Goal: Task Accomplishment & Management: Manage account settings

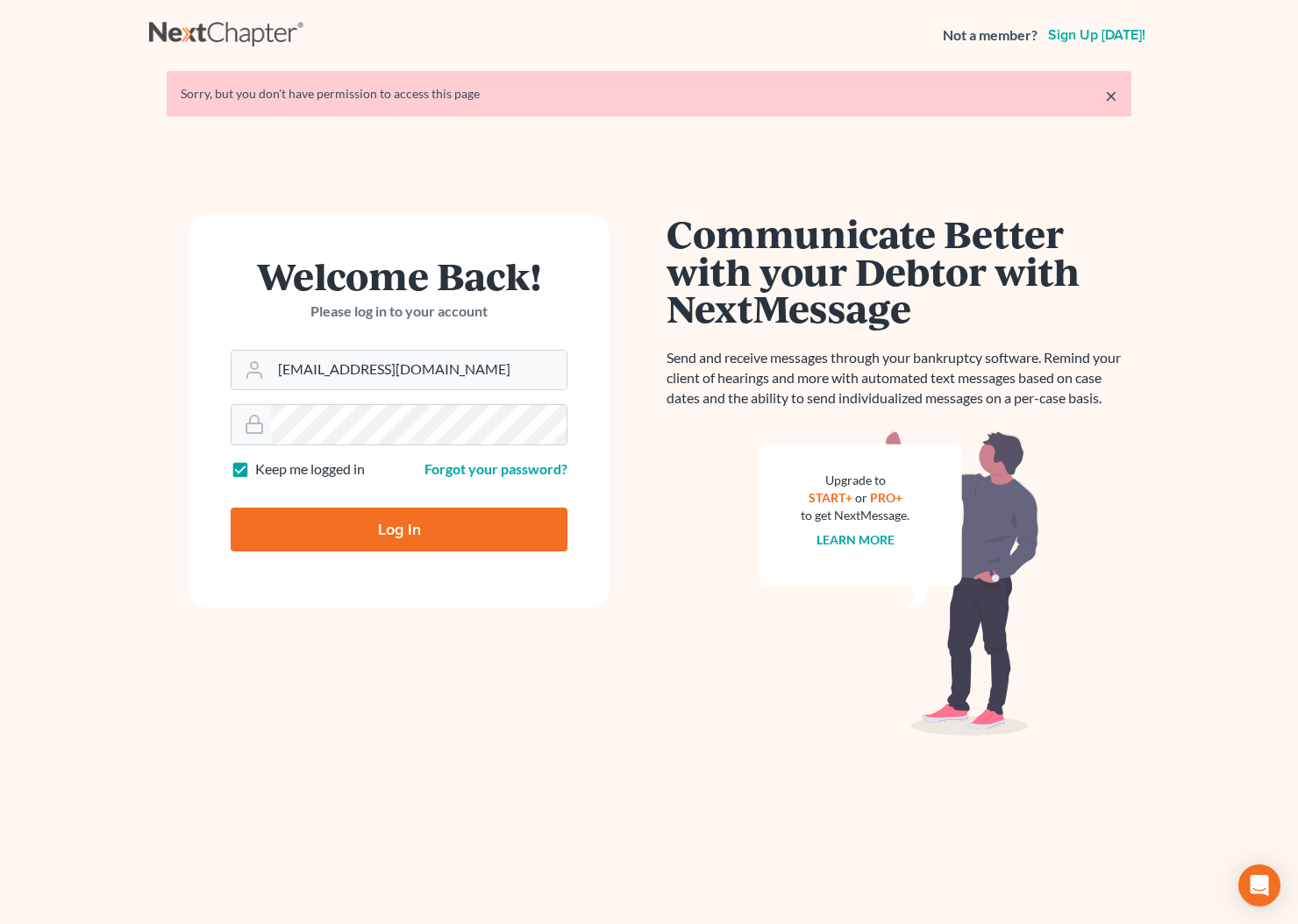
click at [429, 527] on input "Log In" at bounding box center [398, 529] width 337 height 44
type input "Thinking..."
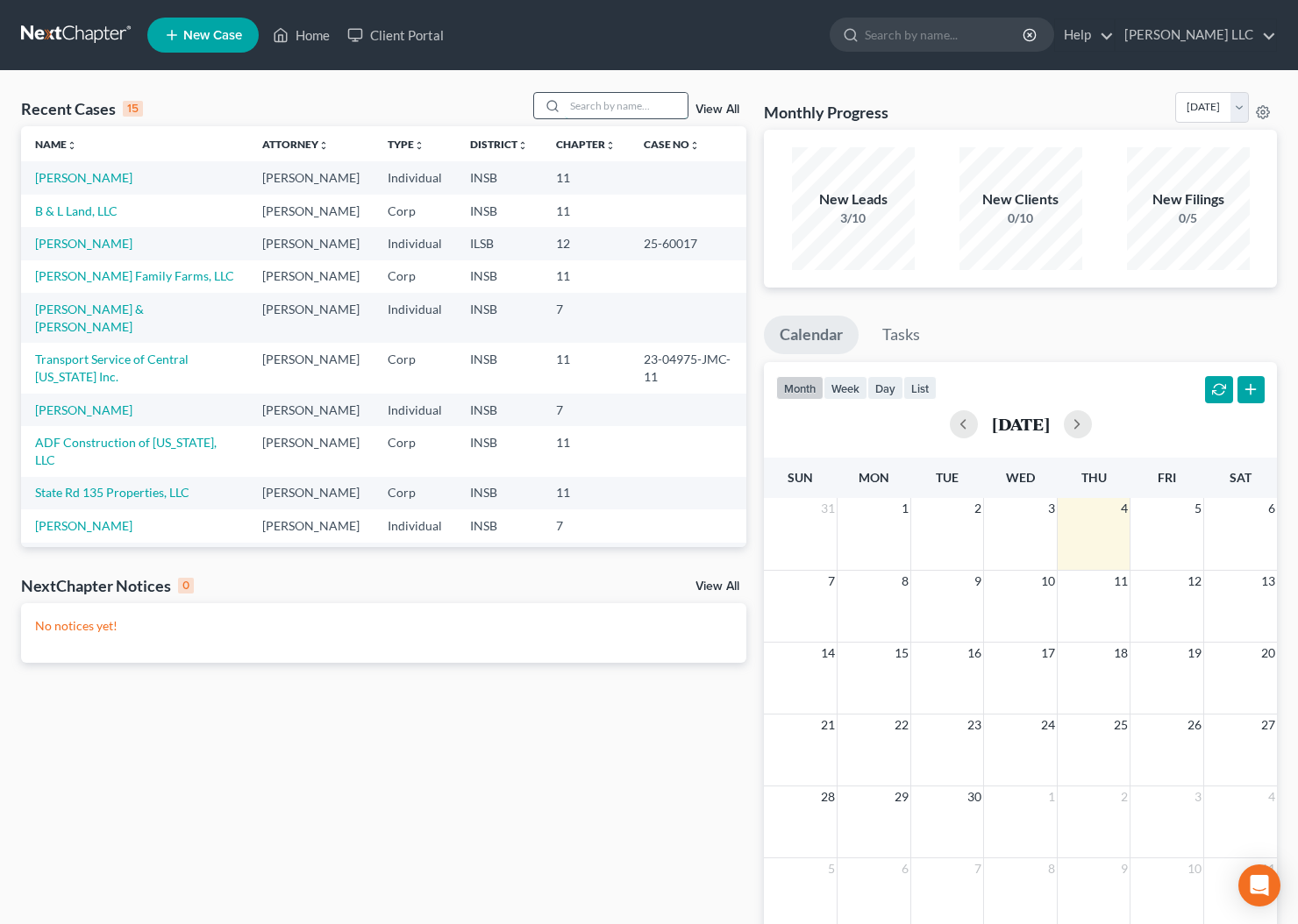
click at [599, 105] on input "search" at bounding box center [626, 105] width 123 height 25
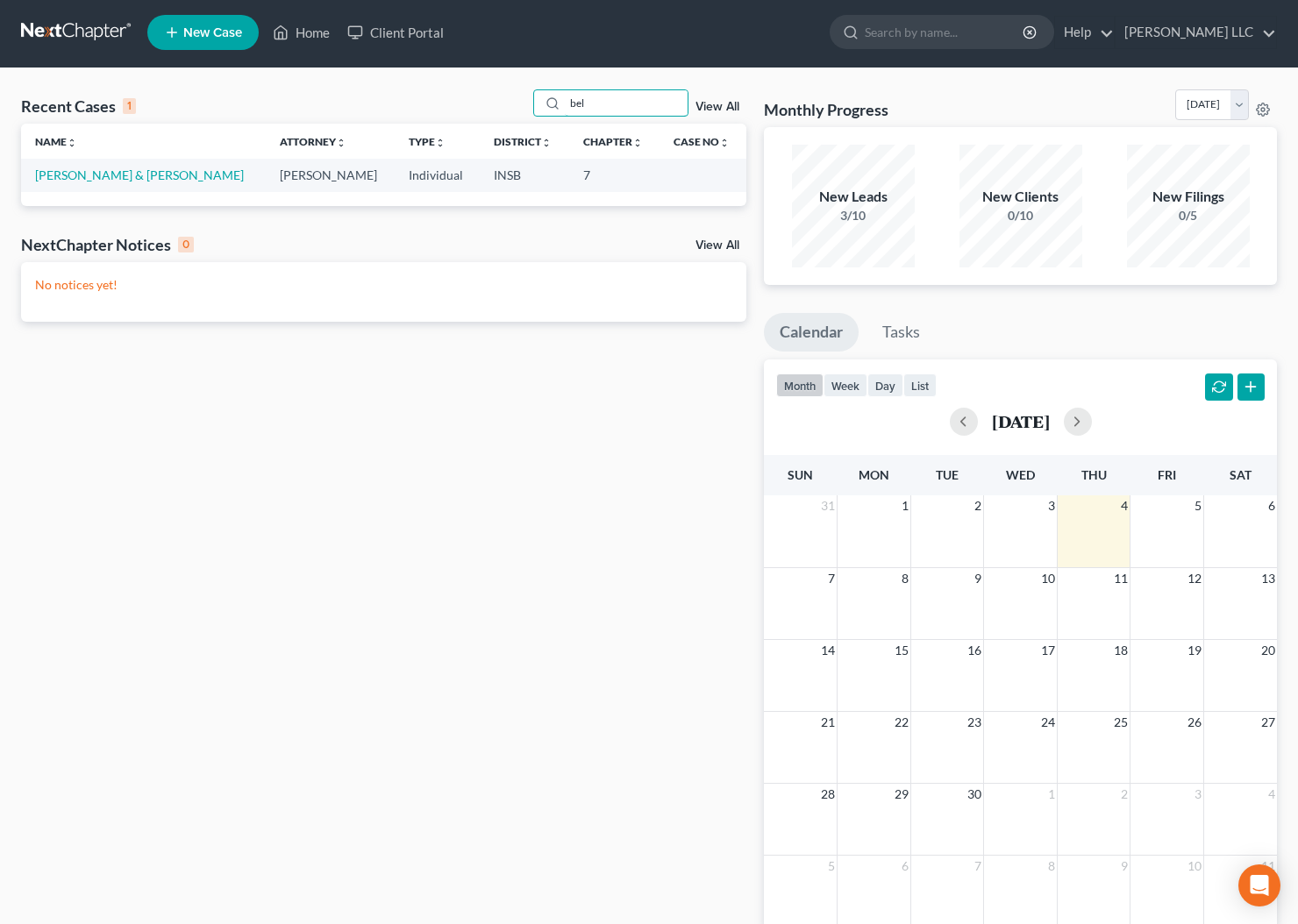
scroll to position [4, 0]
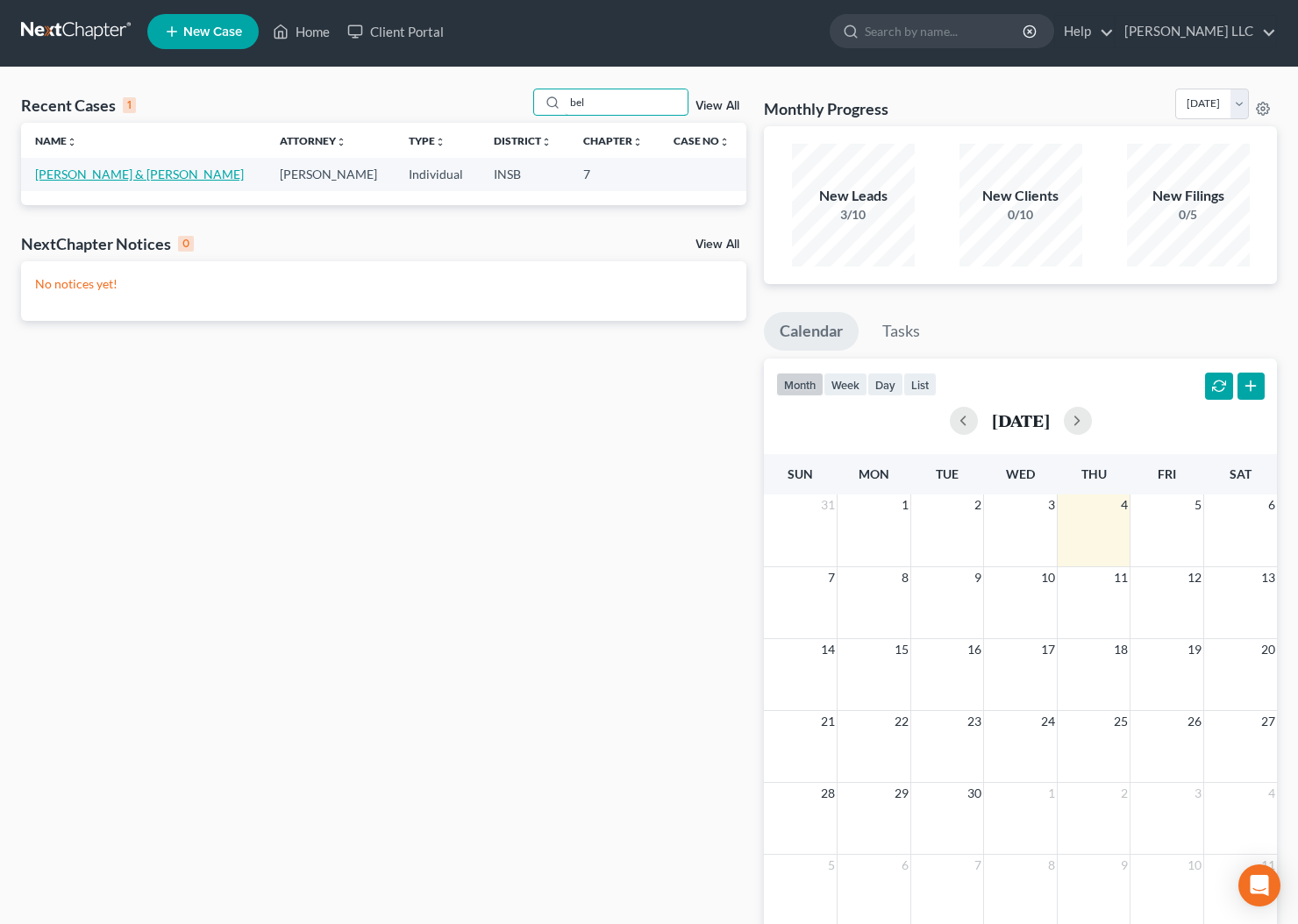
type input "bel"
click at [120, 170] on link "[PERSON_NAME] & [PERSON_NAME]" at bounding box center [140, 175] width 209 height 15
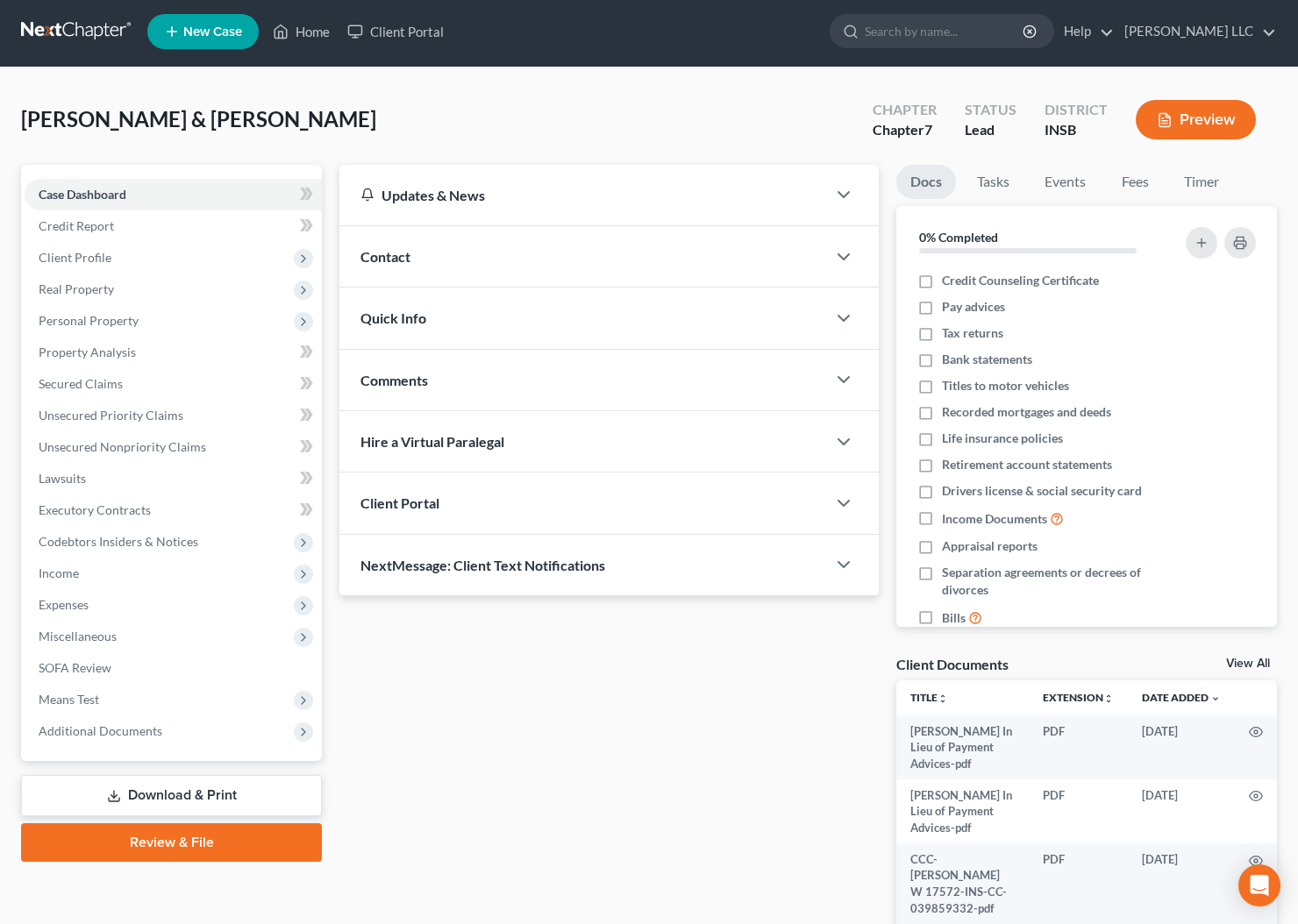
scroll to position [18, 0]
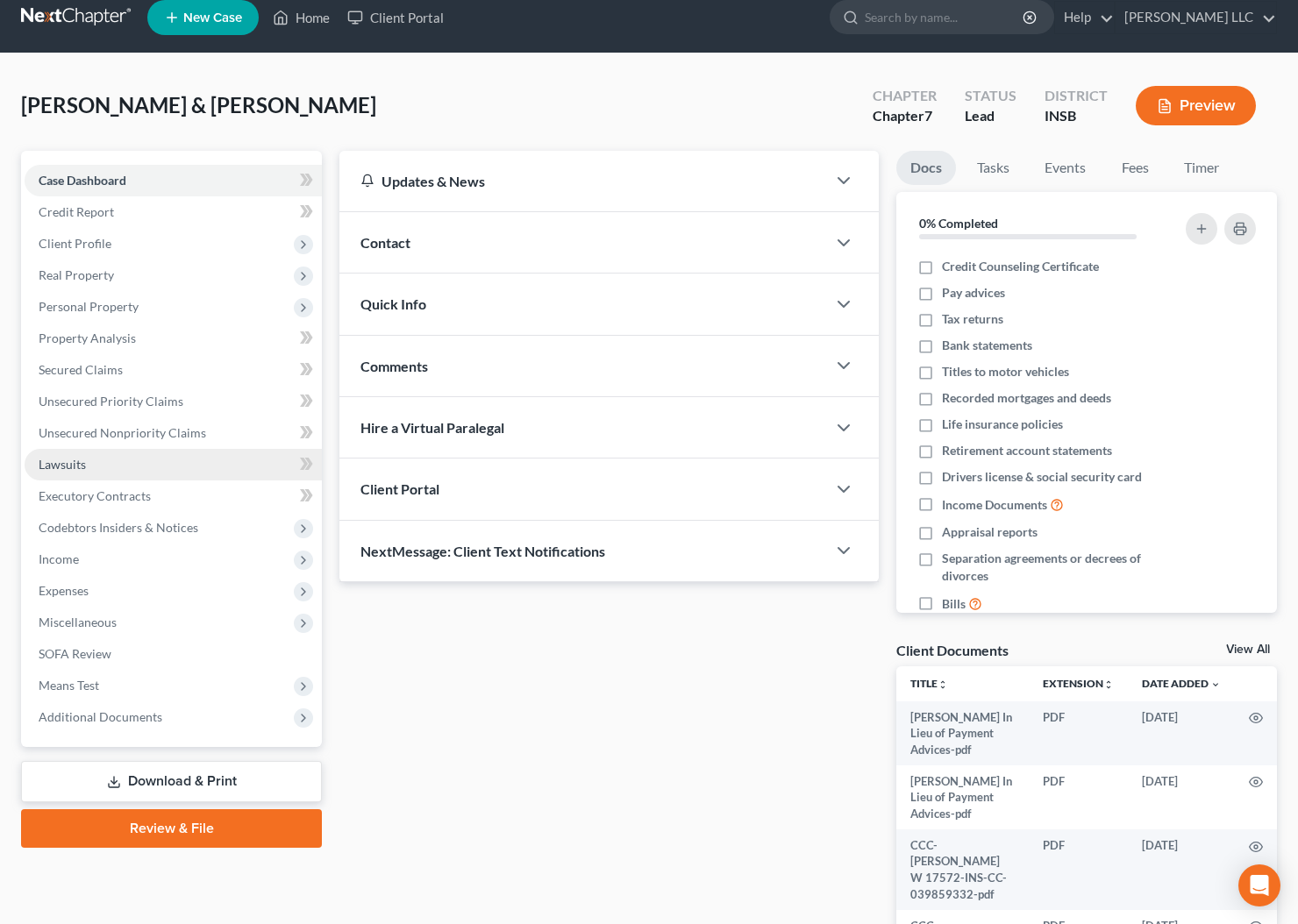
click at [89, 464] on link "Lawsuits" at bounding box center [173, 465] width 298 height 32
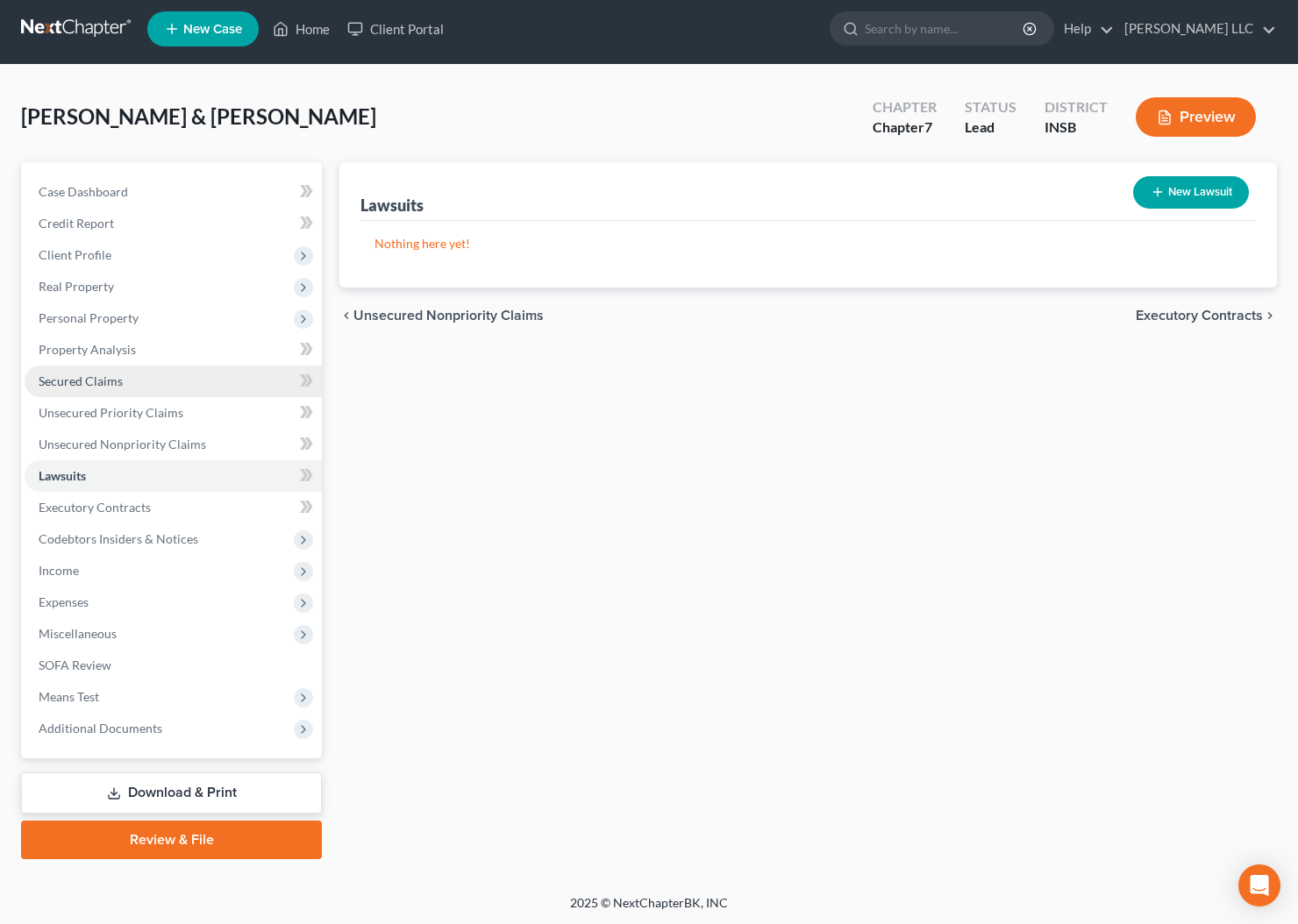
click at [115, 387] on span "Secured Claims" at bounding box center [80, 381] width 84 height 15
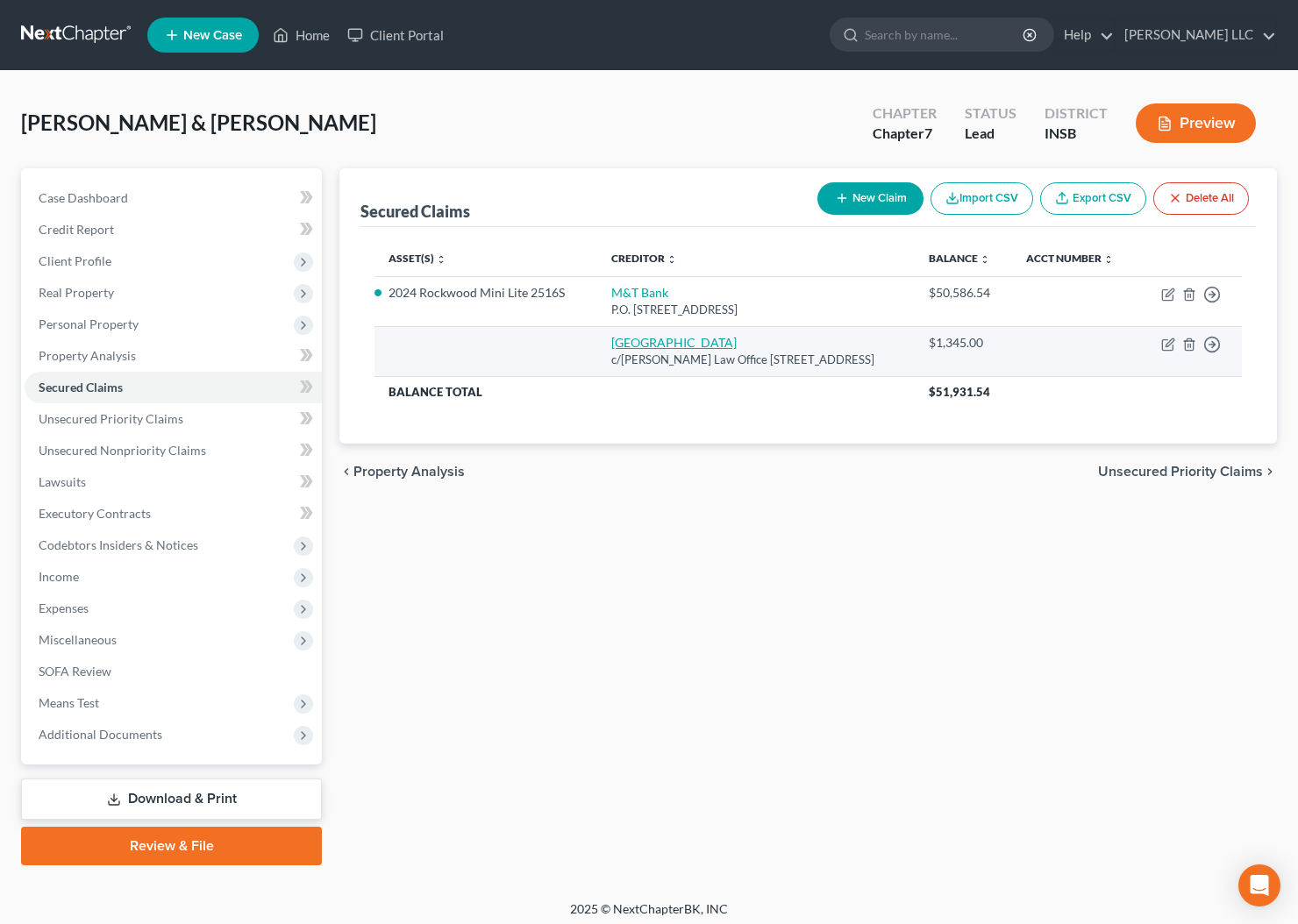
click at [670, 346] on link "[GEOGRAPHIC_DATA]" at bounding box center [674, 343] width 125 height 15
select select "15"
select select "0"
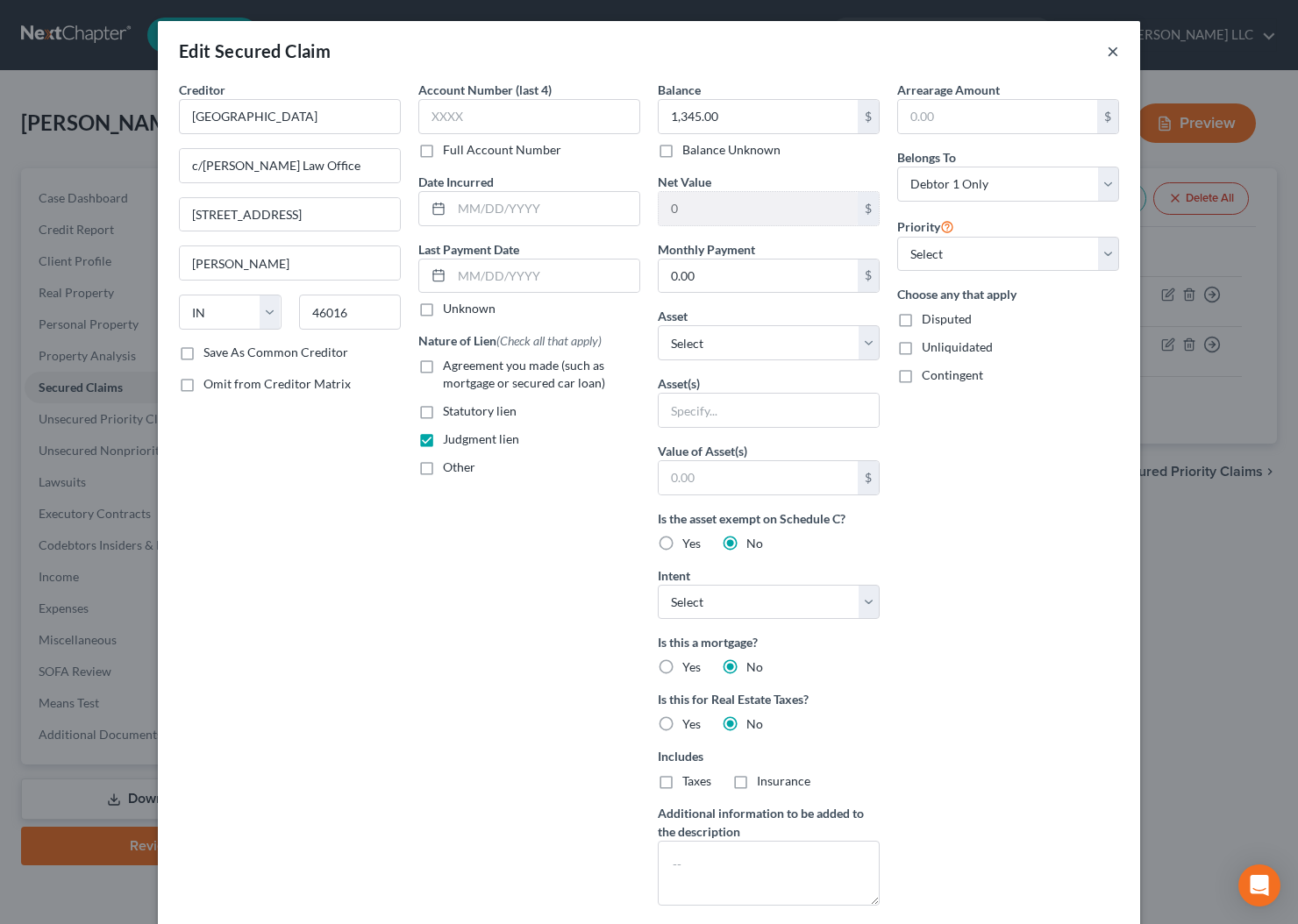
click at [1112, 52] on button "×" at bounding box center [1112, 50] width 12 height 21
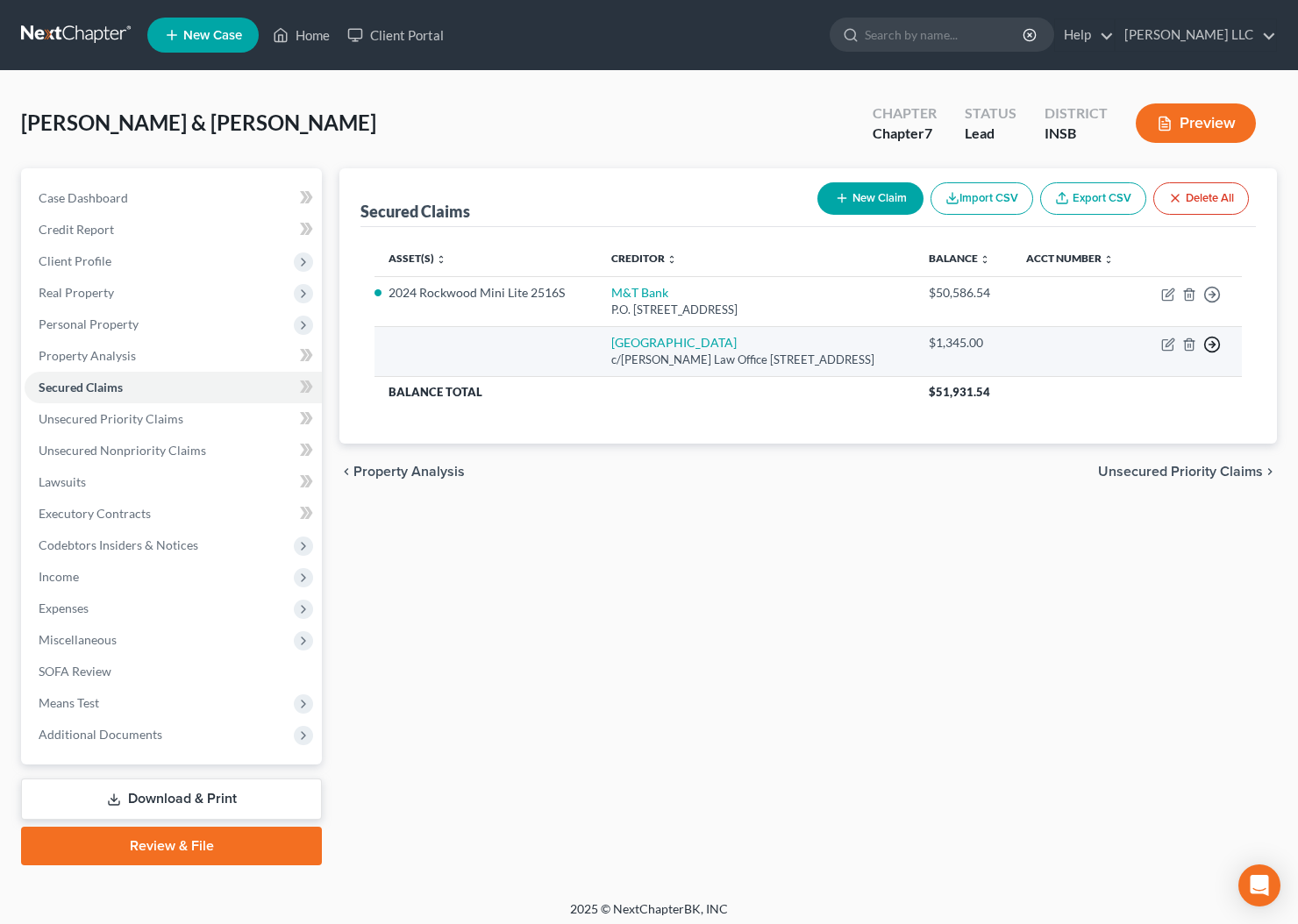
click at [1217, 345] on icon "button" at bounding box center [1211, 344] width 18 height 18
click at [1114, 385] on link "Move to F" at bounding box center [1131, 387] width 147 height 30
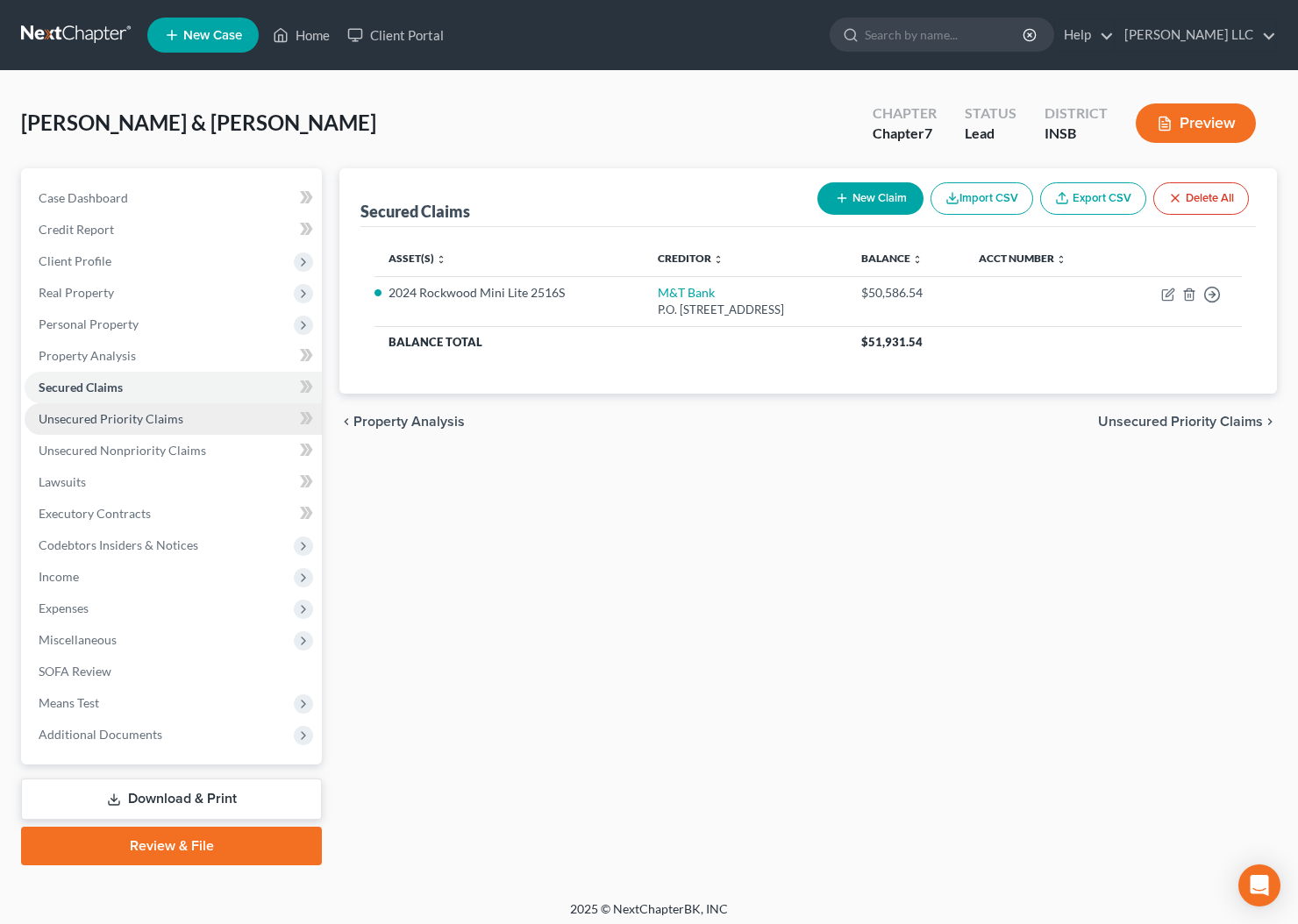
click at [90, 420] on span "Unsecured Priority Claims" at bounding box center [110, 419] width 145 height 15
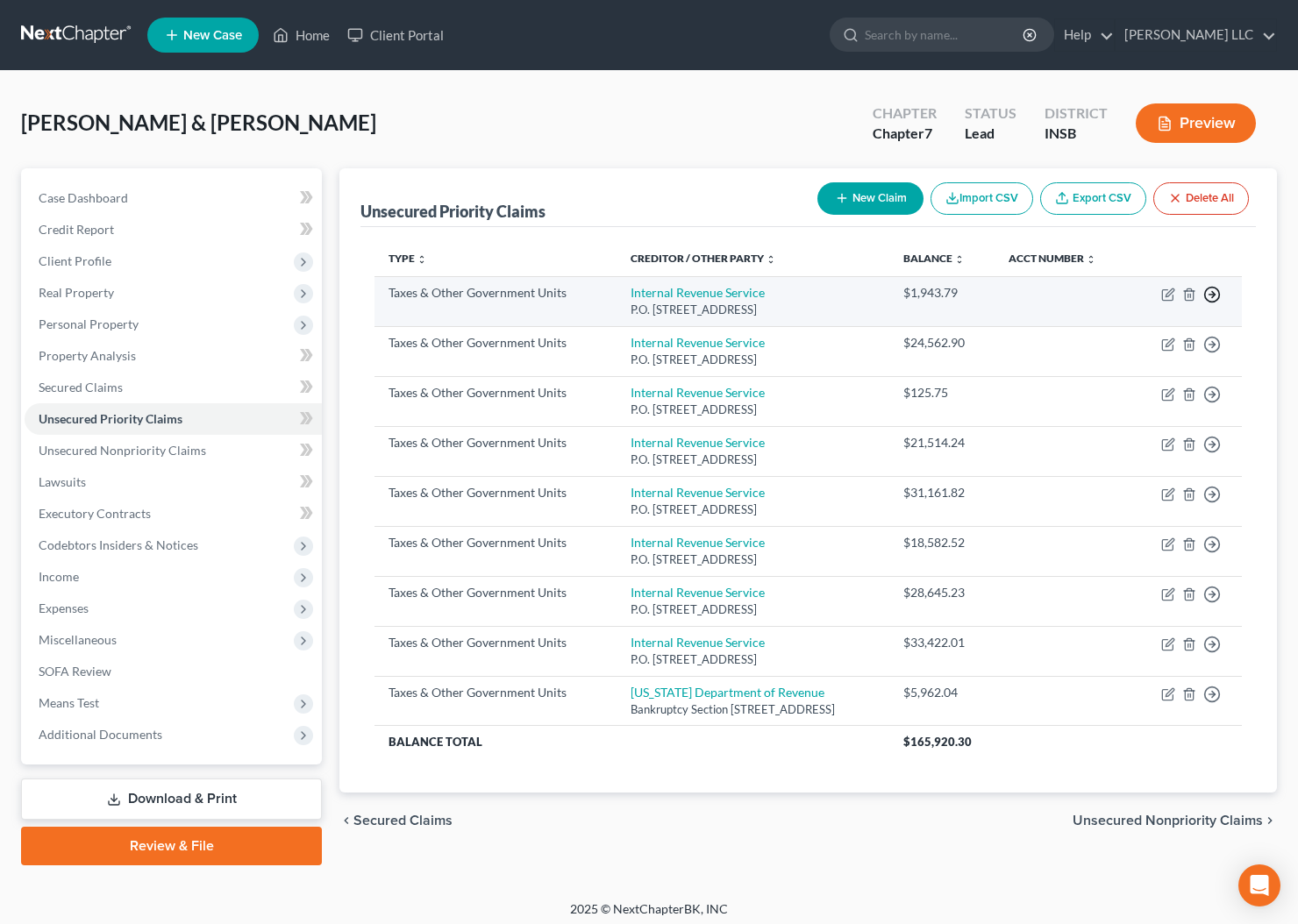
click at [1216, 303] on icon "button" at bounding box center [1211, 294] width 18 height 18
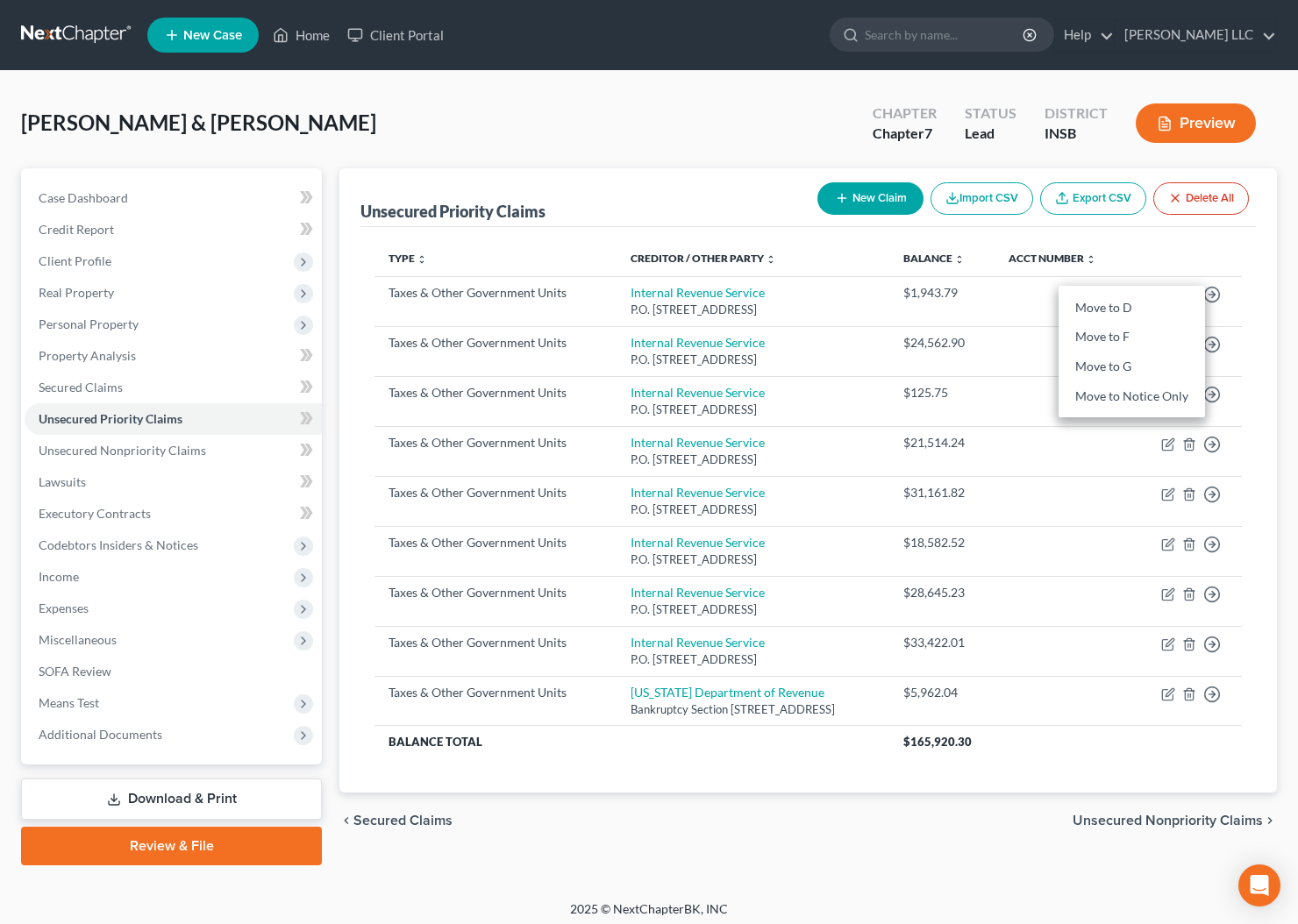
click at [759, 242] on th "Creditor / Other Party expand_more expand_less unfold_more" at bounding box center [753, 259] width 272 height 35
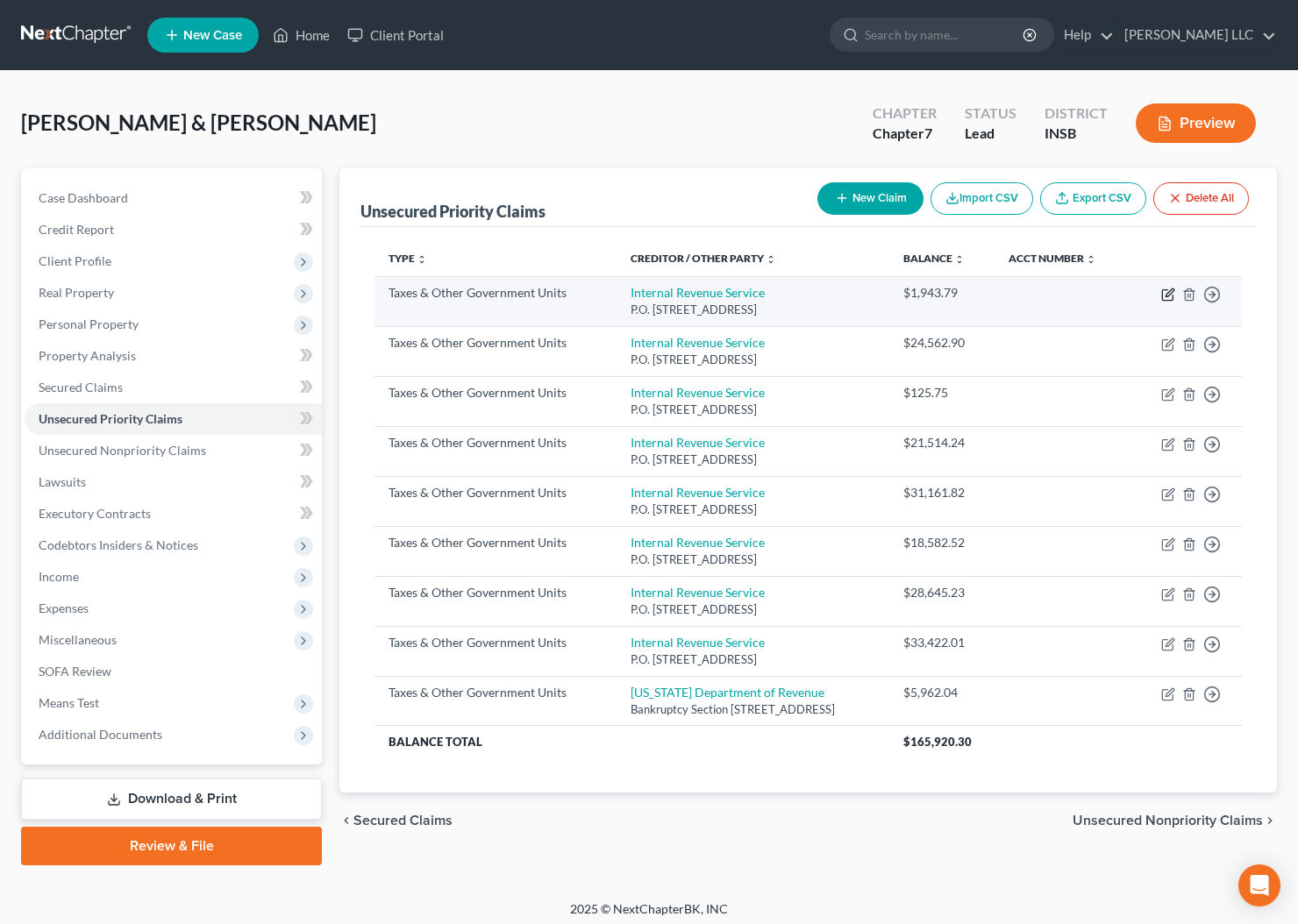
click at [1171, 301] on icon "button" at bounding box center [1167, 294] width 14 height 14
select select "0"
select select "39"
select select "2"
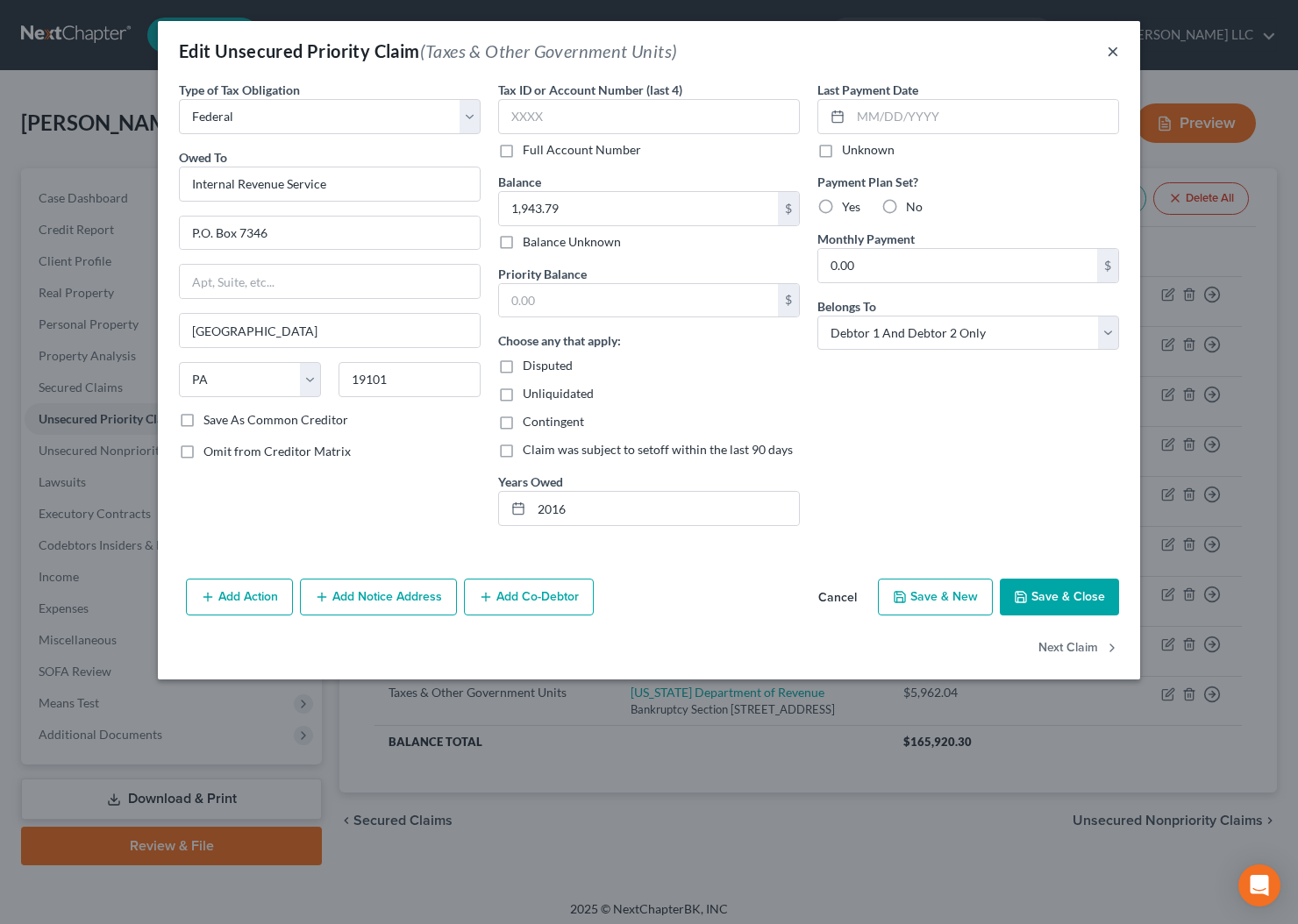
click at [1110, 50] on button "×" at bounding box center [1112, 50] width 12 height 21
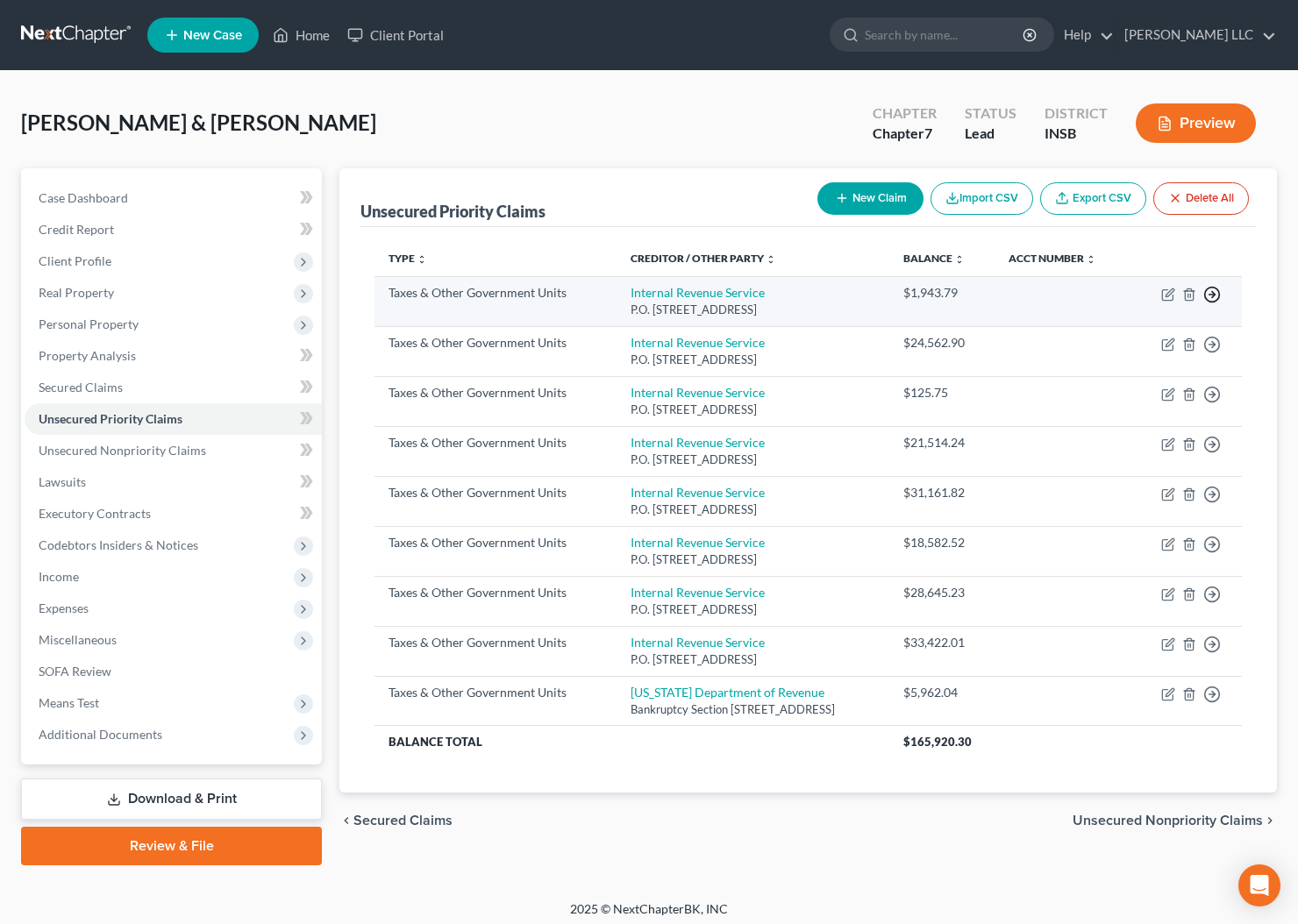
click at [1211, 303] on icon "button" at bounding box center [1211, 294] width 18 height 18
click at [1130, 349] on link "Move to F" at bounding box center [1131, 338] width 147 height 30
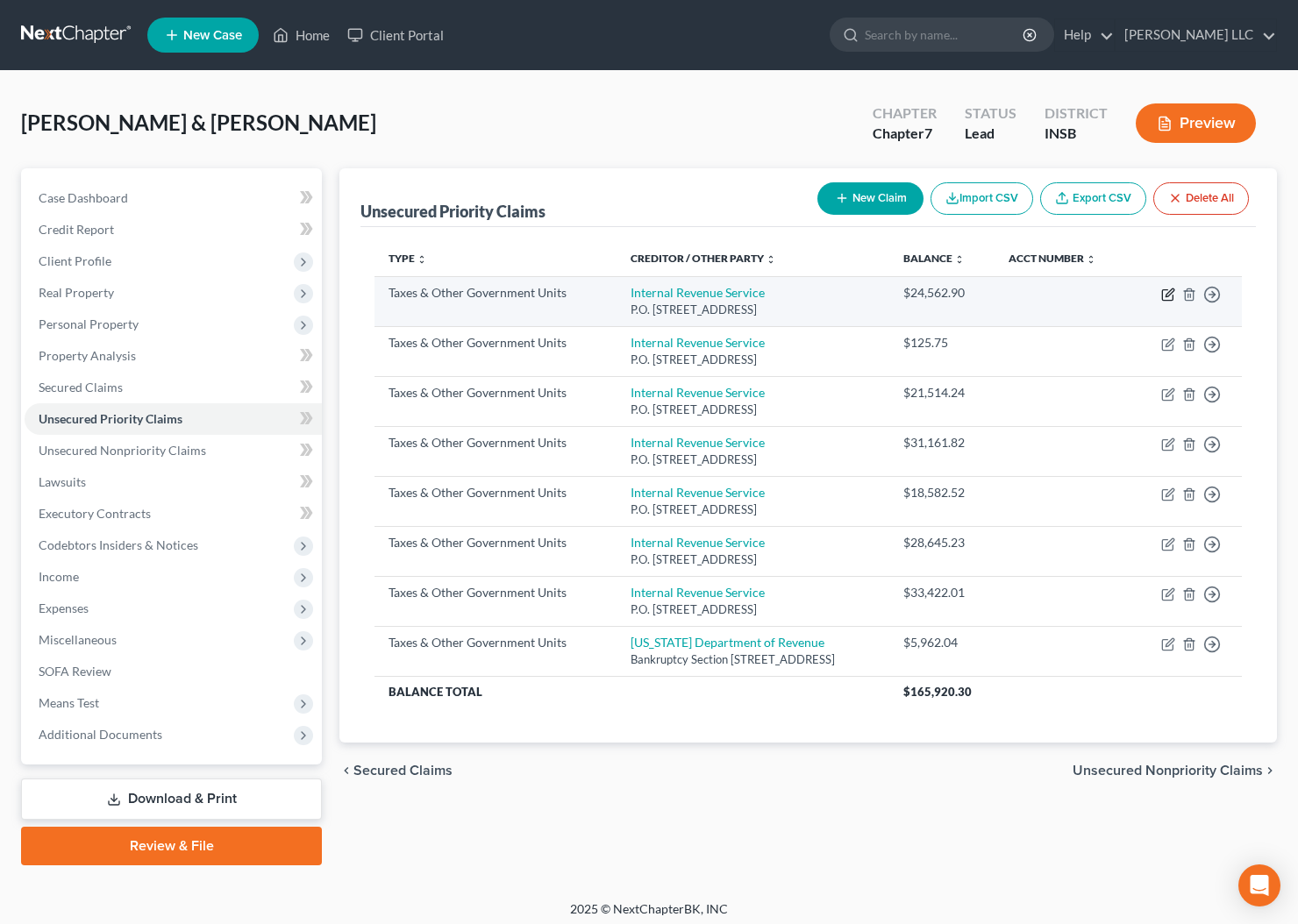
click at [1166, 297] on icon "button" at bounding box center [1169, 292] width 7 height 7
select select "0"
select select "39"
select select "2"
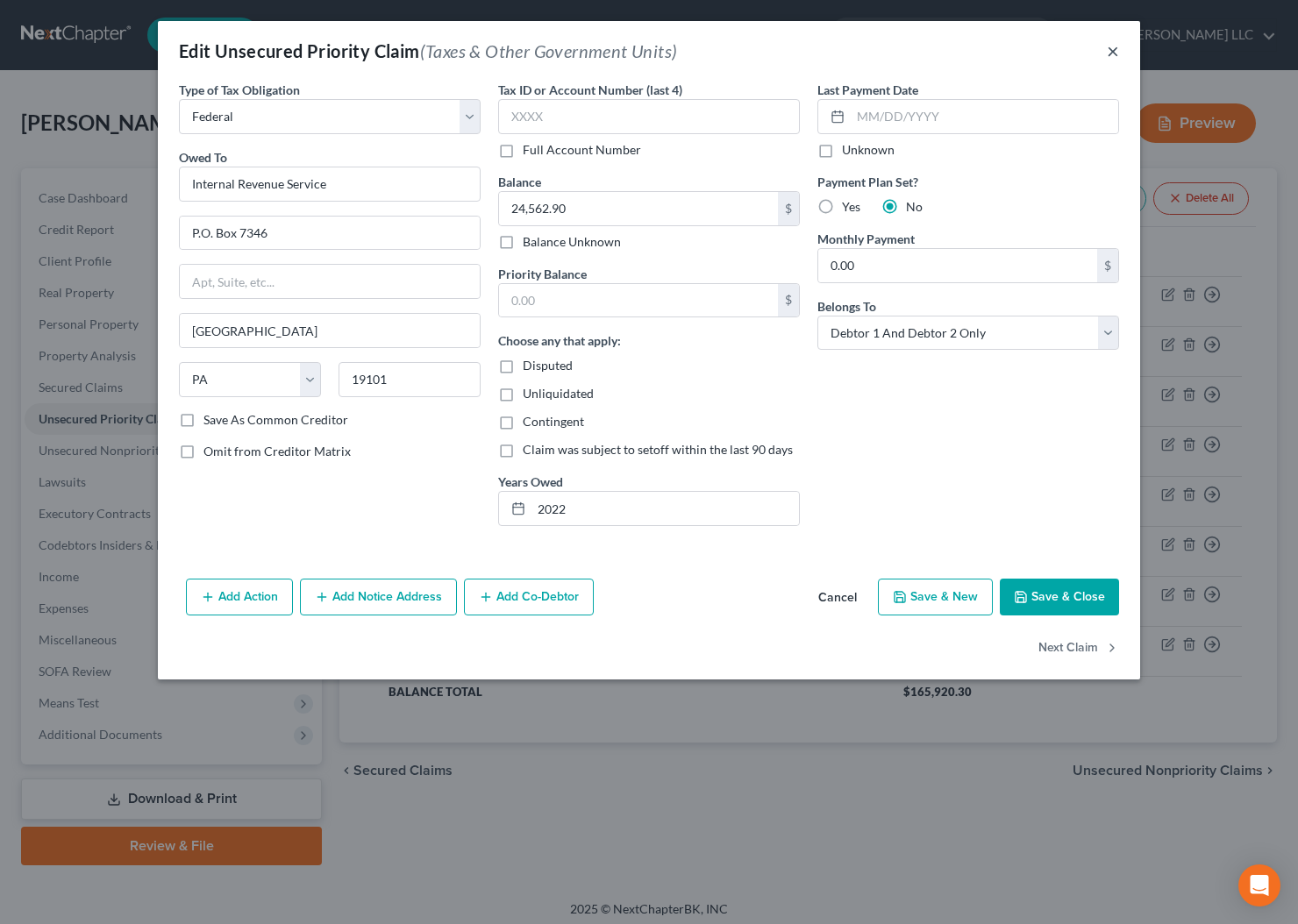
click at [1113, 53] on button "×" at bounding box center [1112, 50] width 12 height 21
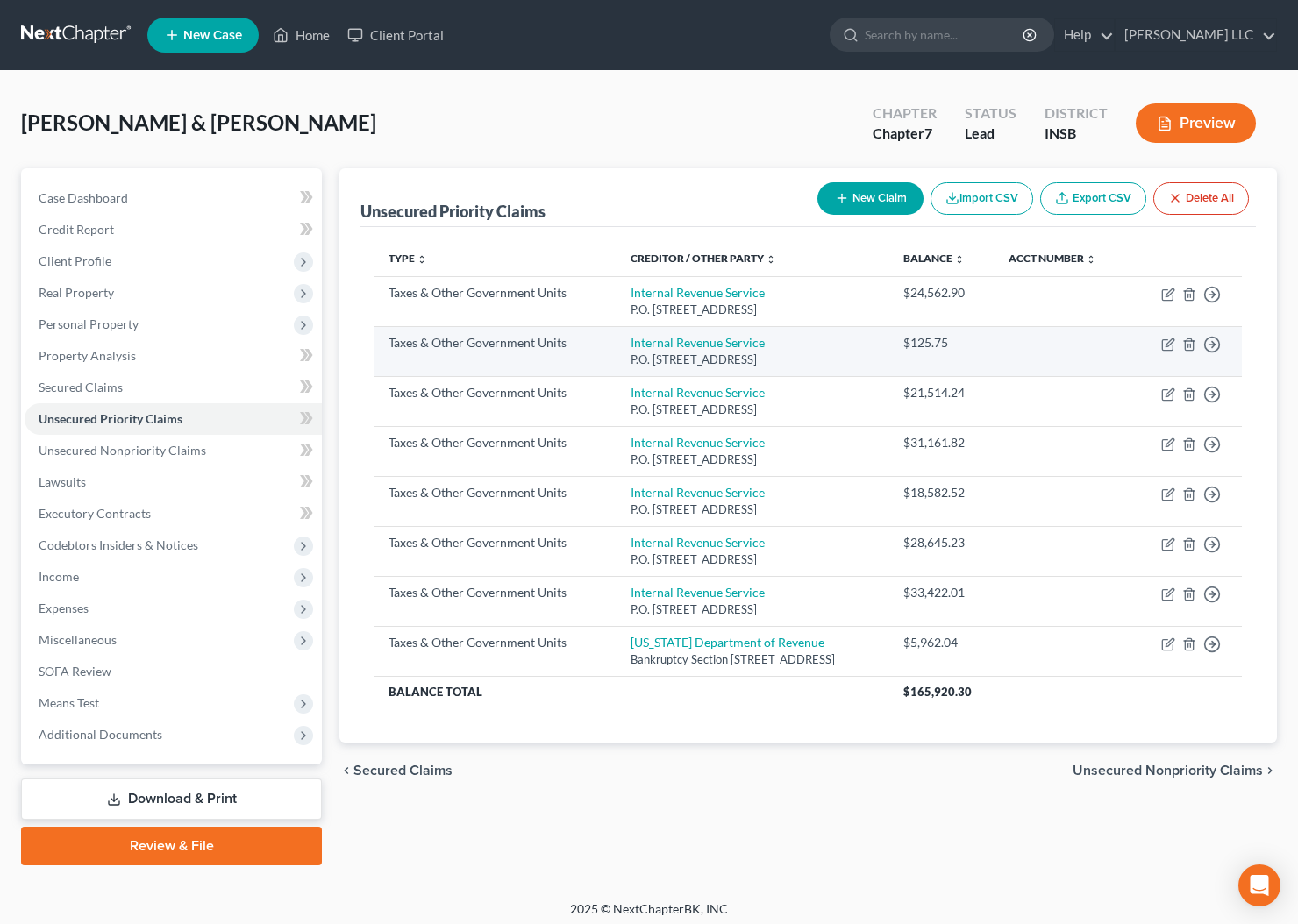
click at [1176, 361] on td "Move to D Move to F Move to G Move to Notice Only" at bounding box center [1185, 352] width 111 height 50
click at [1169, 346] on icon "button" at bounding box center [1169, 343] width 7 height 7
select select "0"
select select "39"
select select "2"
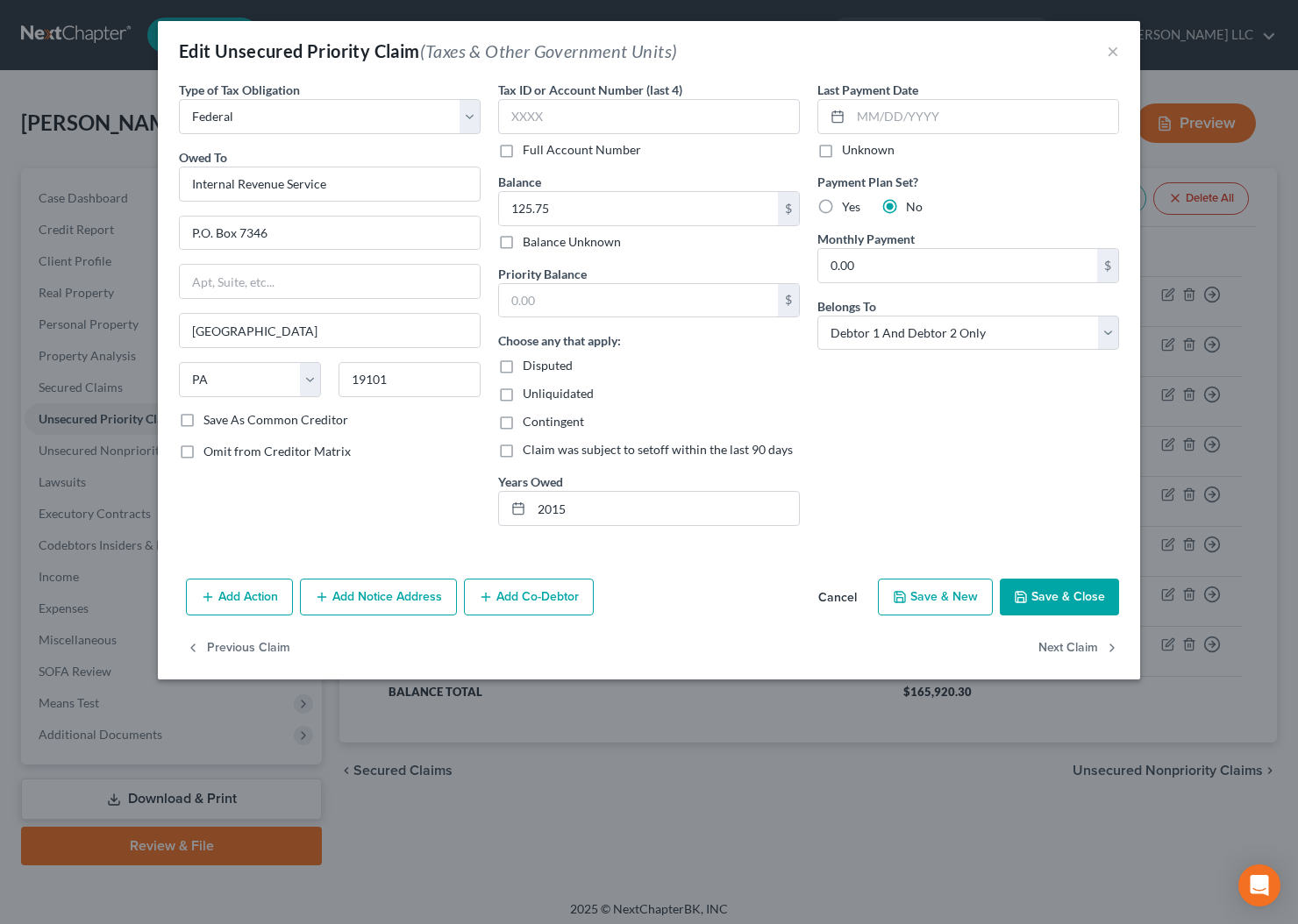
drag, startPoint x: 844, startPoint y: 595, endPoint x: 891, endPoint y: 565, distance: 55.8
click at [845, 595] on button "Cancel" at bounding box center [837, 598] width 66 height 35
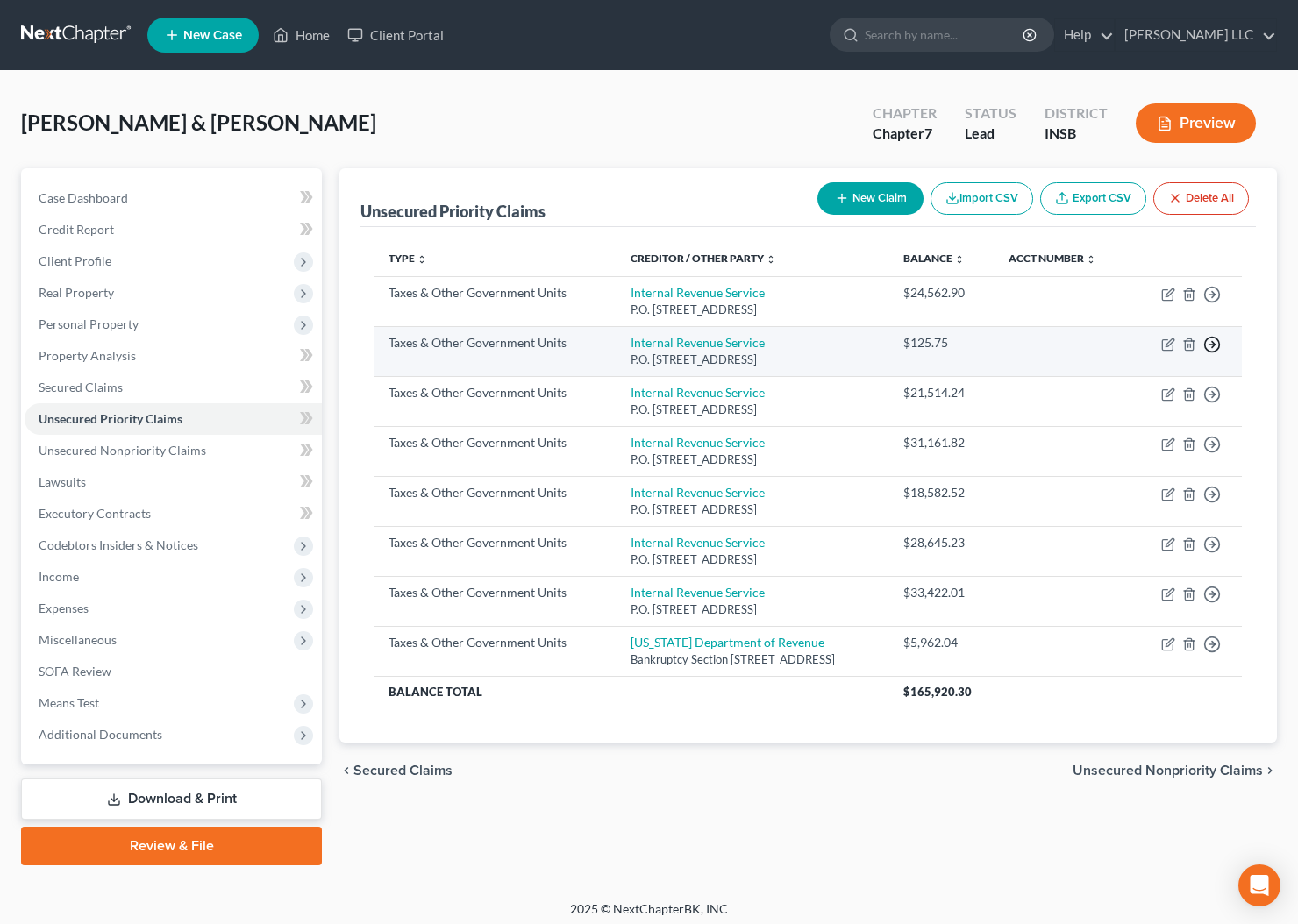
click at [1209, 344] on line "button" at bounding box center [1212, 344] width 7 height 0
click at [1097, 401] on link "Move to F" at bounding box center [1131, 387] width 147 height 30
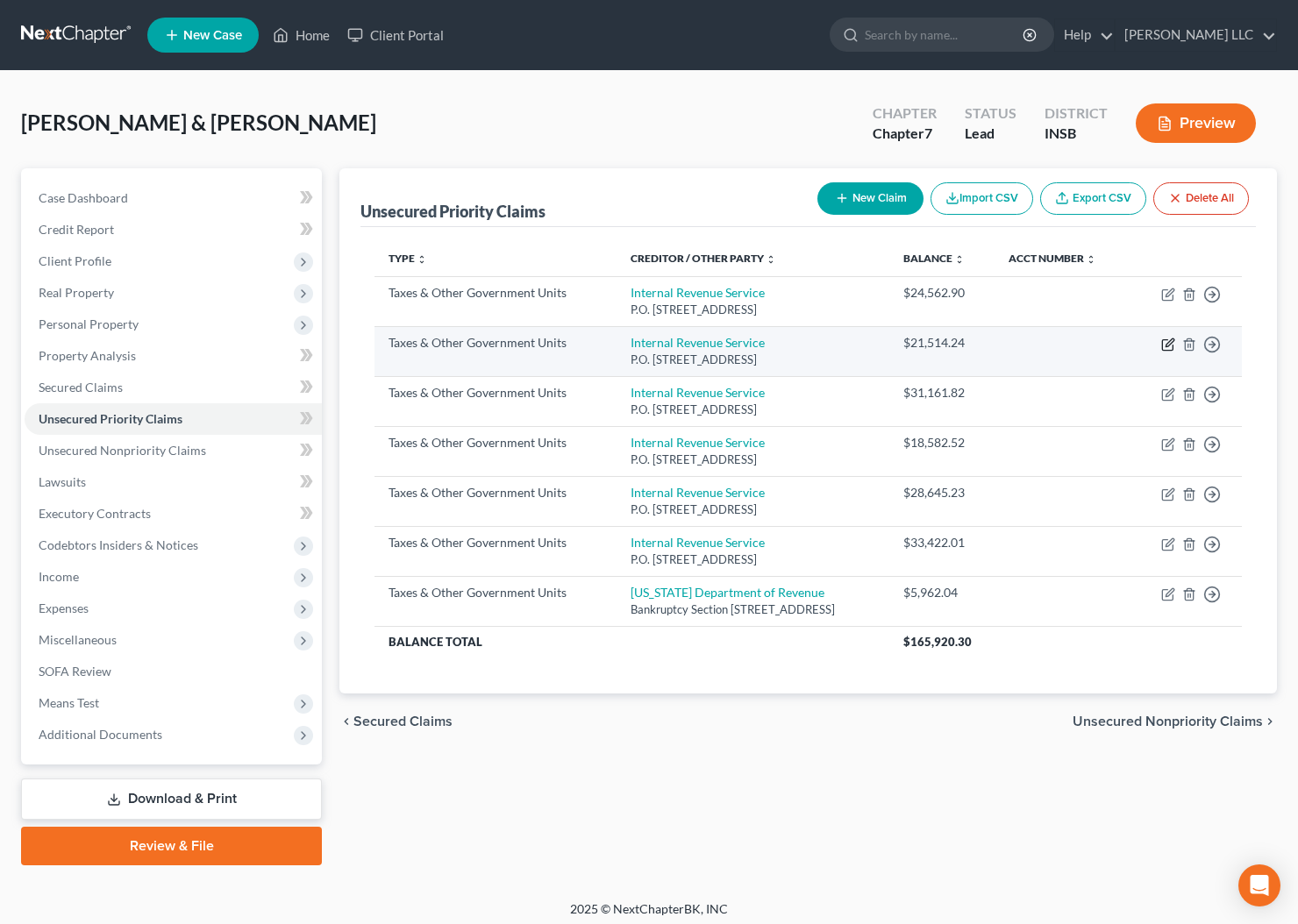
click at [1172, 351] on icon "button" at bounding box center [1166, 345] width 10 height 10
select select "0"
select select "39"
select select "1"
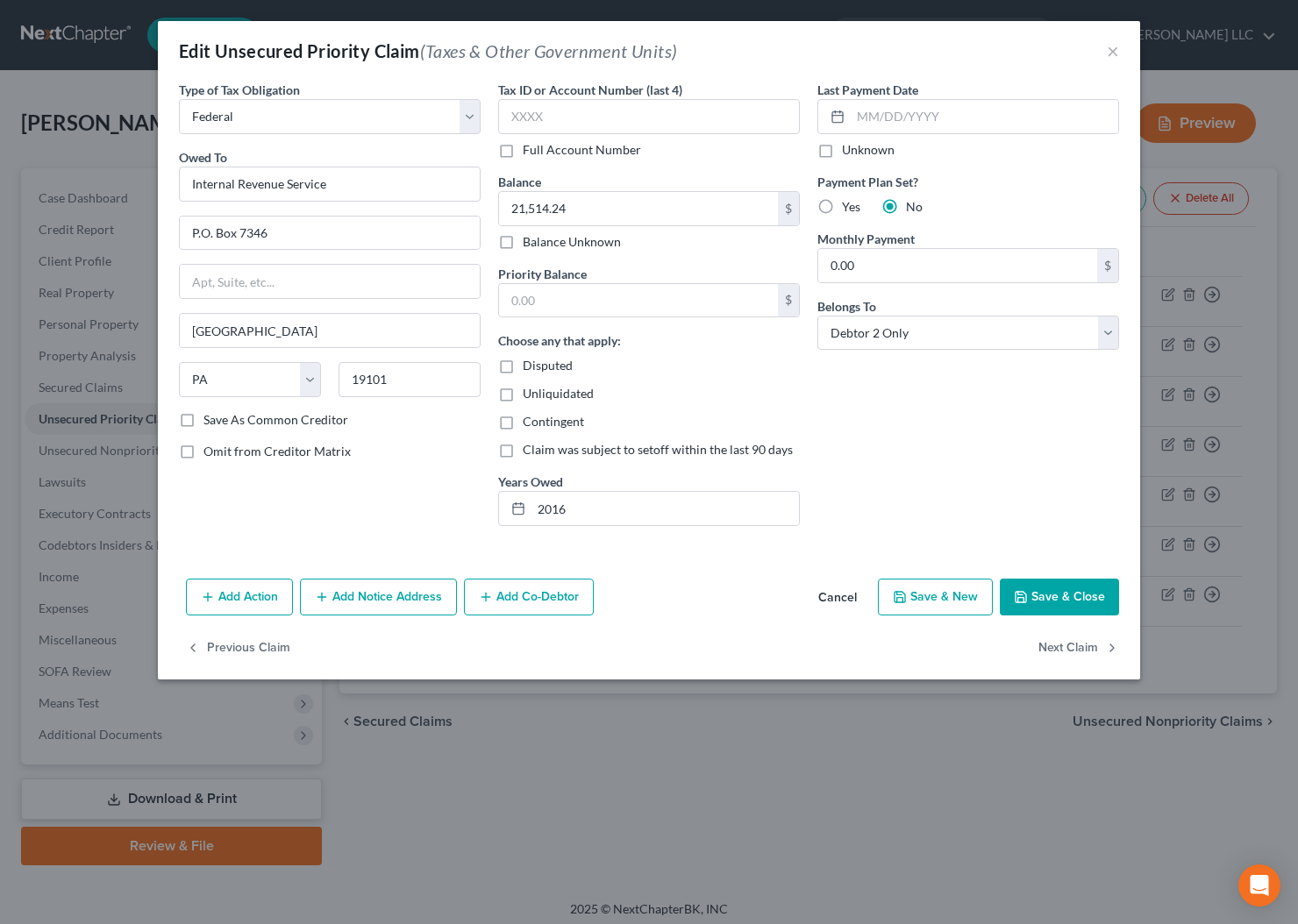
click at [851, 595] on button "Cancel" at bounding box center [837, 598] width 66 height 35
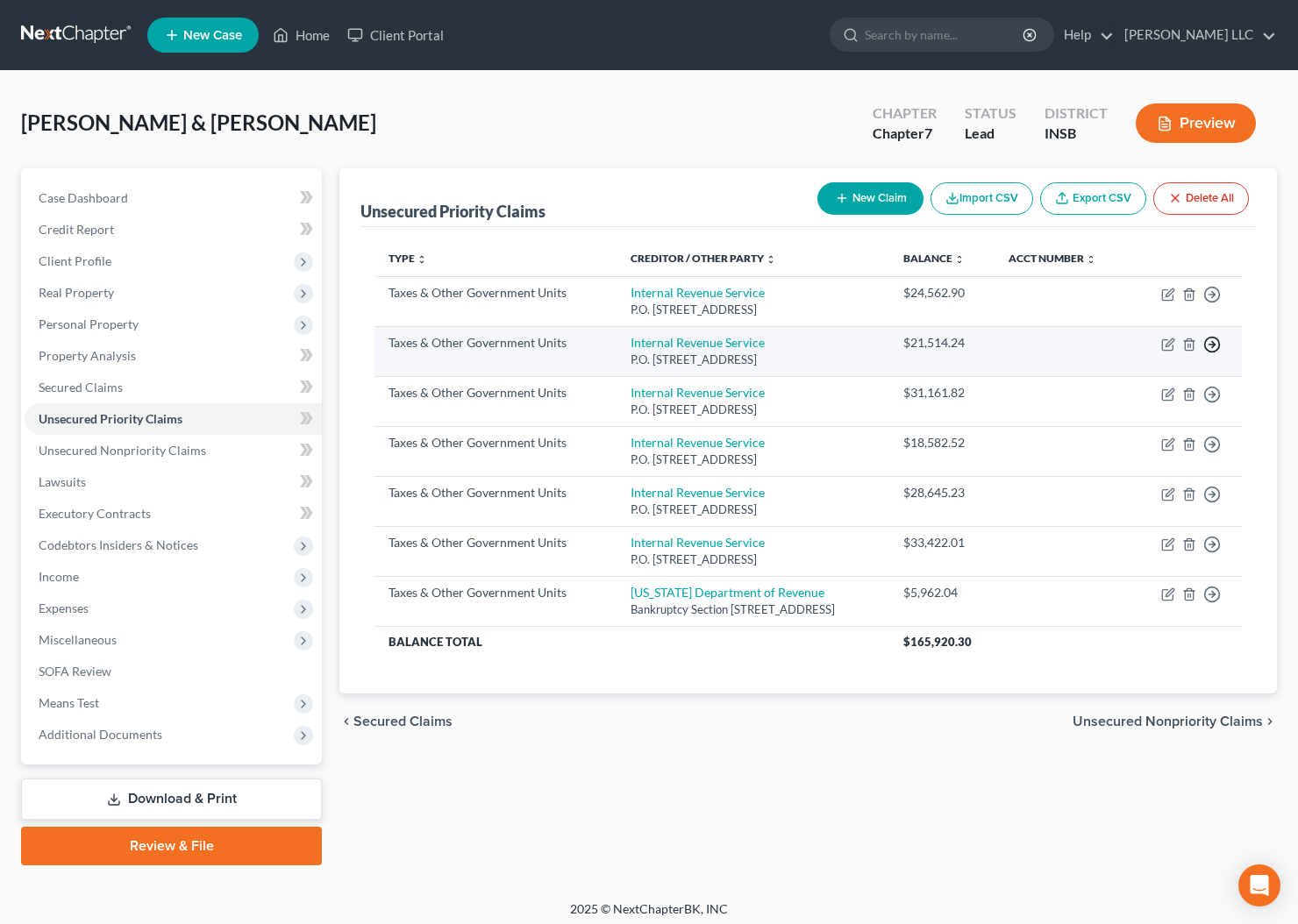
click at [1210, 354] on icon "button" at bounding box center [1211, 344] width 18 height 18
click at [1096, 400] on link "Move to F" at bounding box center [1131, 387] width 147 height 30
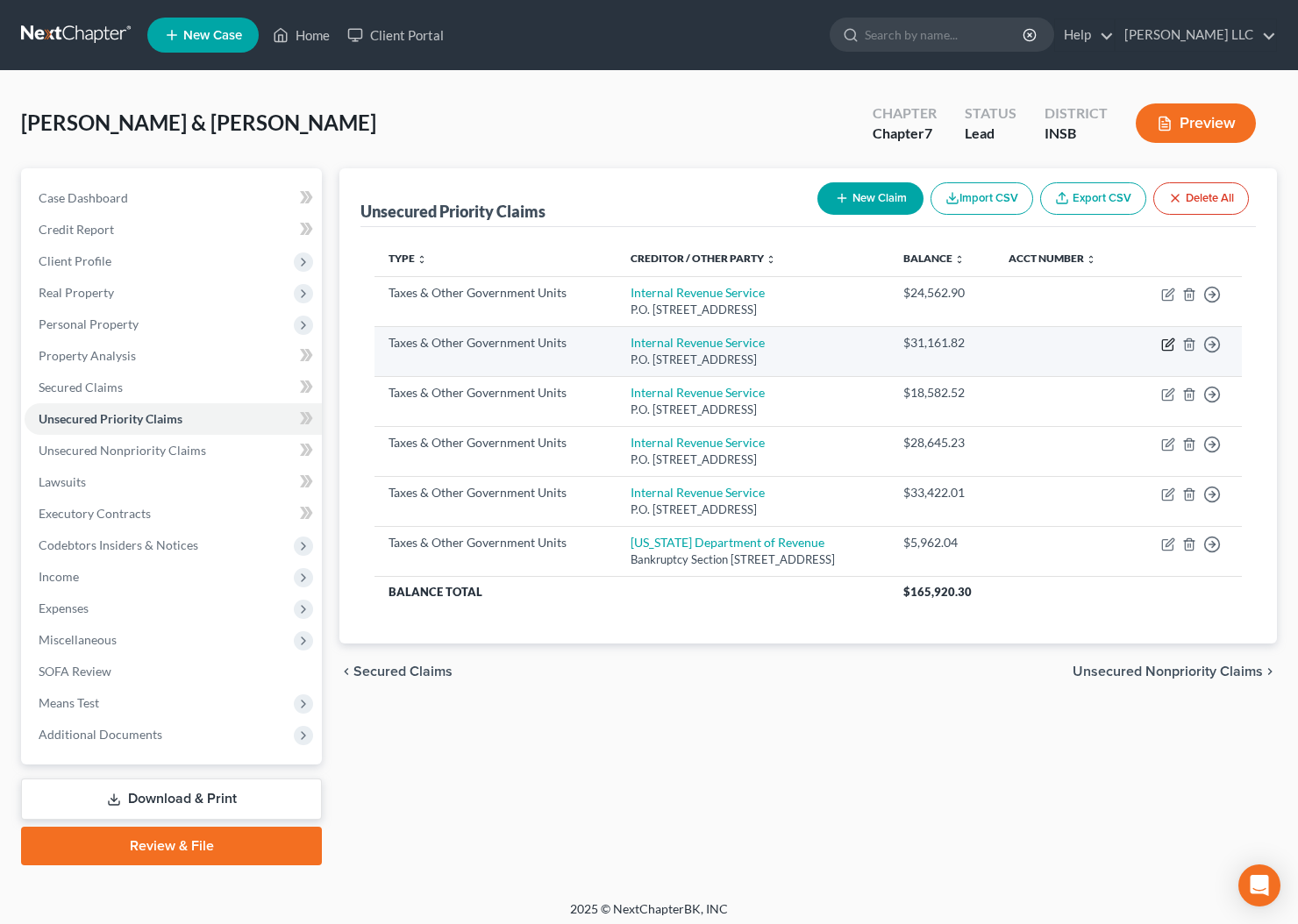
click at [1169, 352] on icon "button" at bounding box center [1167, 344] width 14 height 14
select select "0"
select select "39"
select select "2"
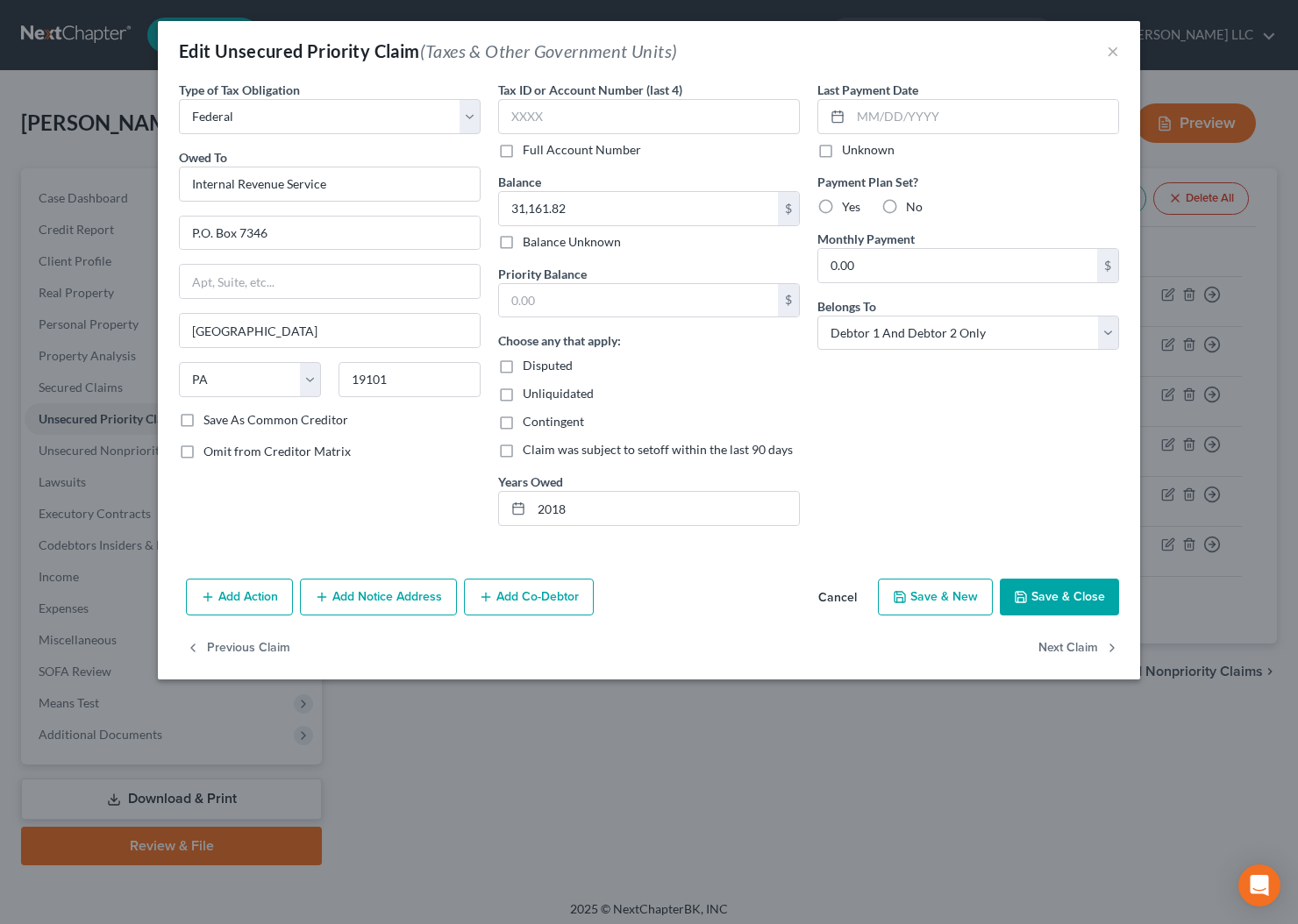
click at [846, 600] on button "Cancel" at bounding box center [837, 598] width 66 height 35
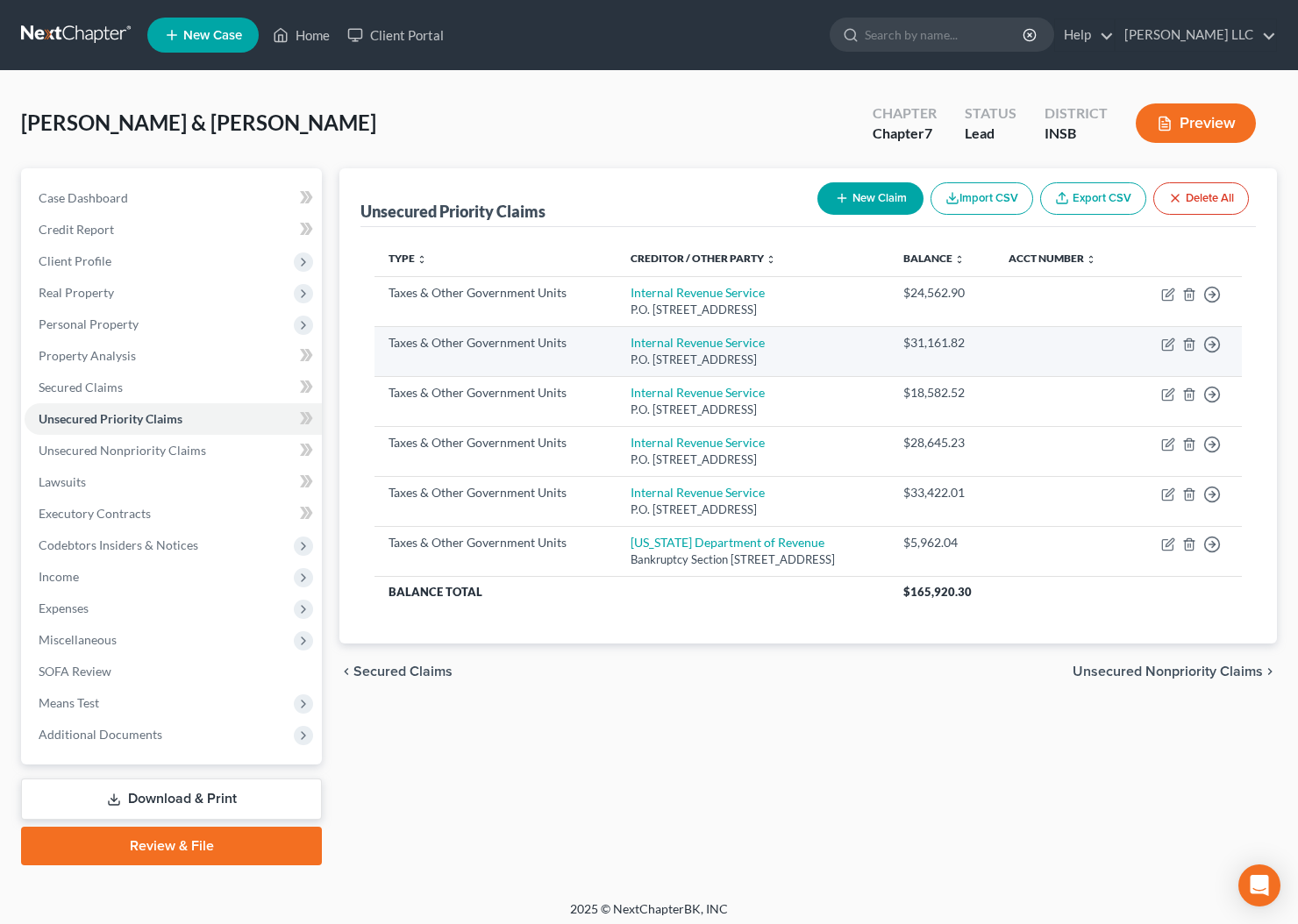
click at [1212, 370] on td "Move to D Move to F Move to G Move to Notice Only" at bounding box center [1185, 352] width 111 height 50
click at [1213, 348] on polyline "button" at bounding box center [1213, 344] width 3 height 7
click at [1124, 402] on link "Move to F" at bounding box center [1131, 387] width 147 height 30
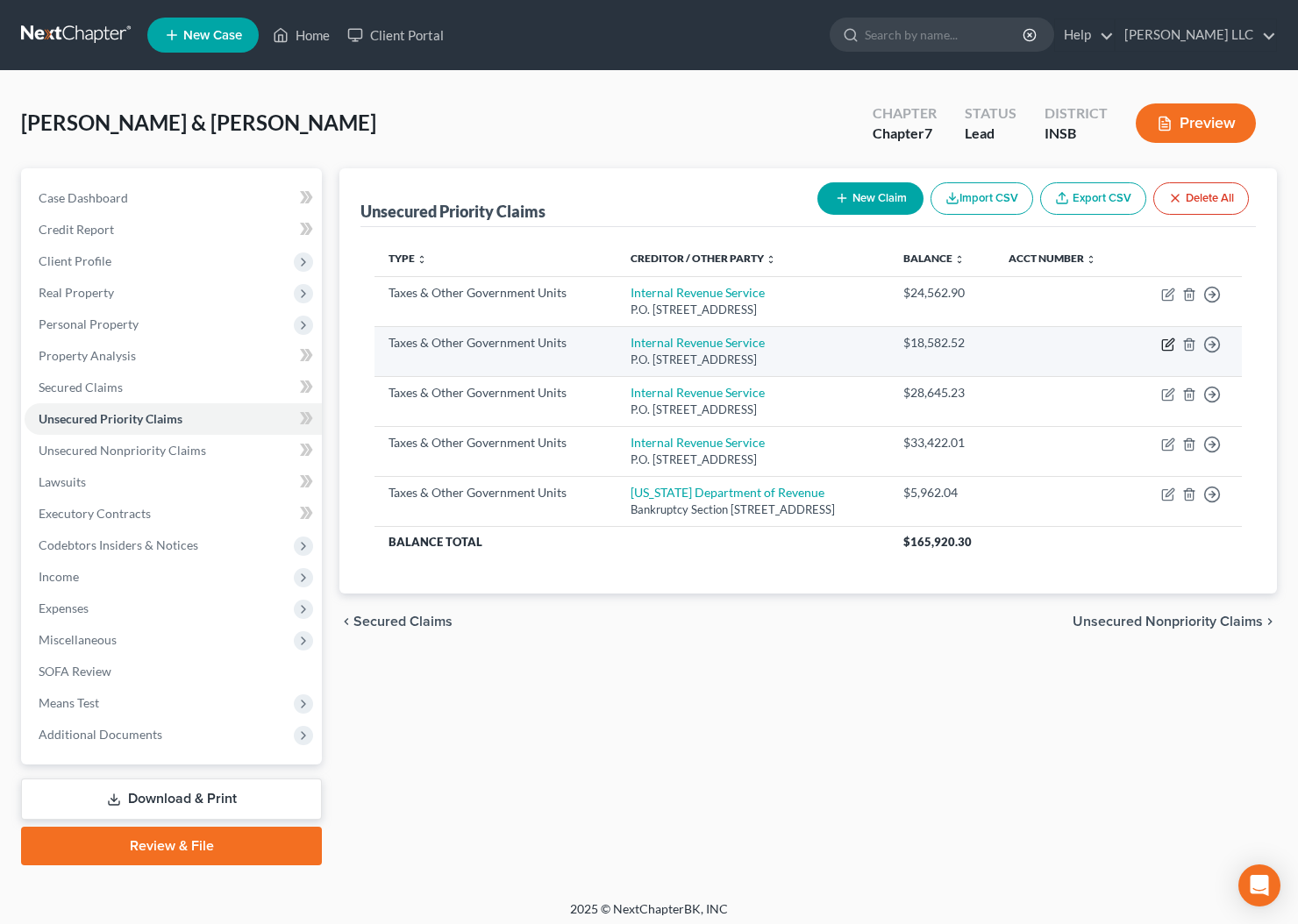
click at [1170, 352] on icon "button" at bounding box center [1167, 344] width 14 height 14
select select "0"
select select "39"
select select "2"
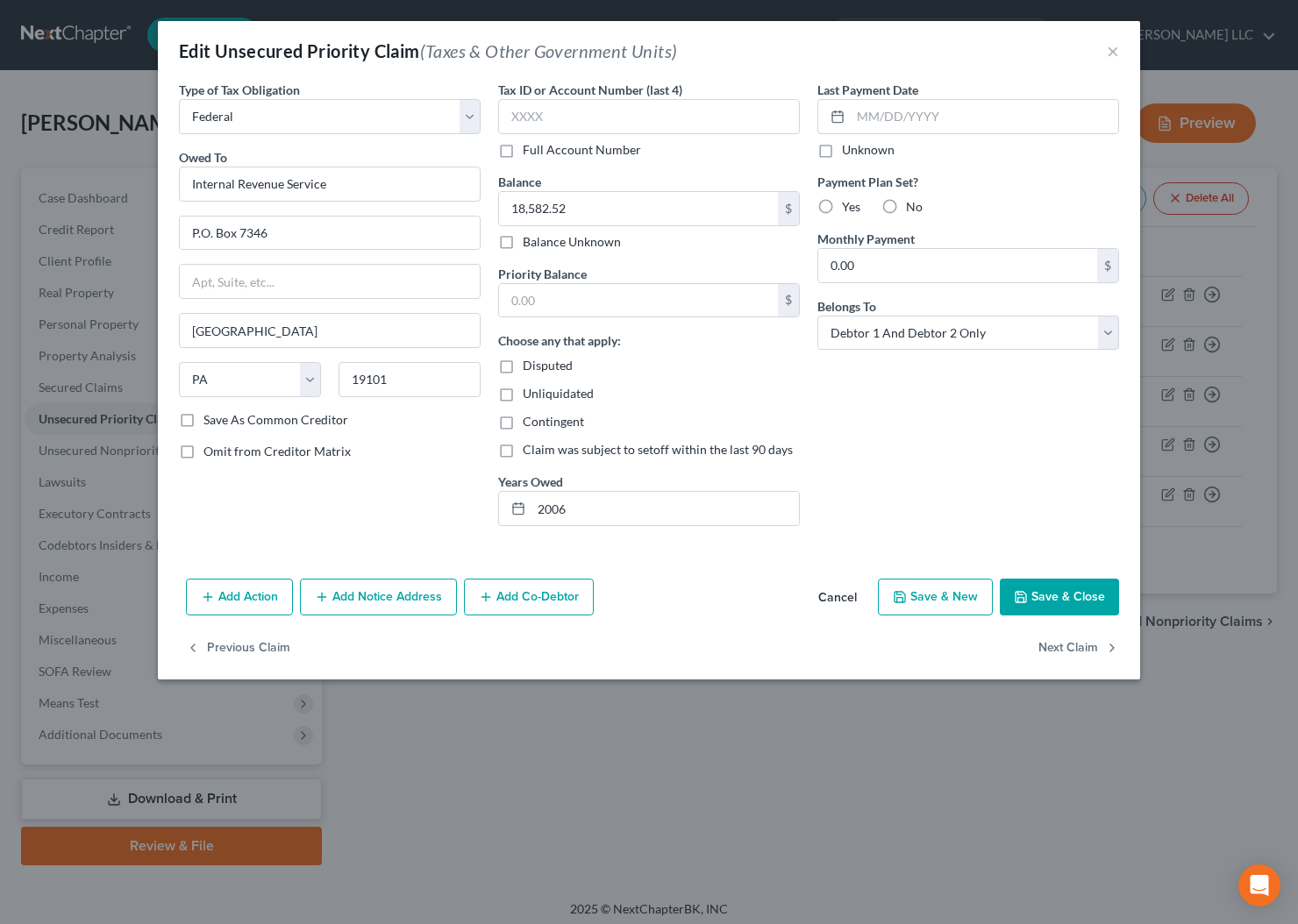
click at [847, 600] on button "Cancel" at bounding box center [837, 598] width 66 height 35
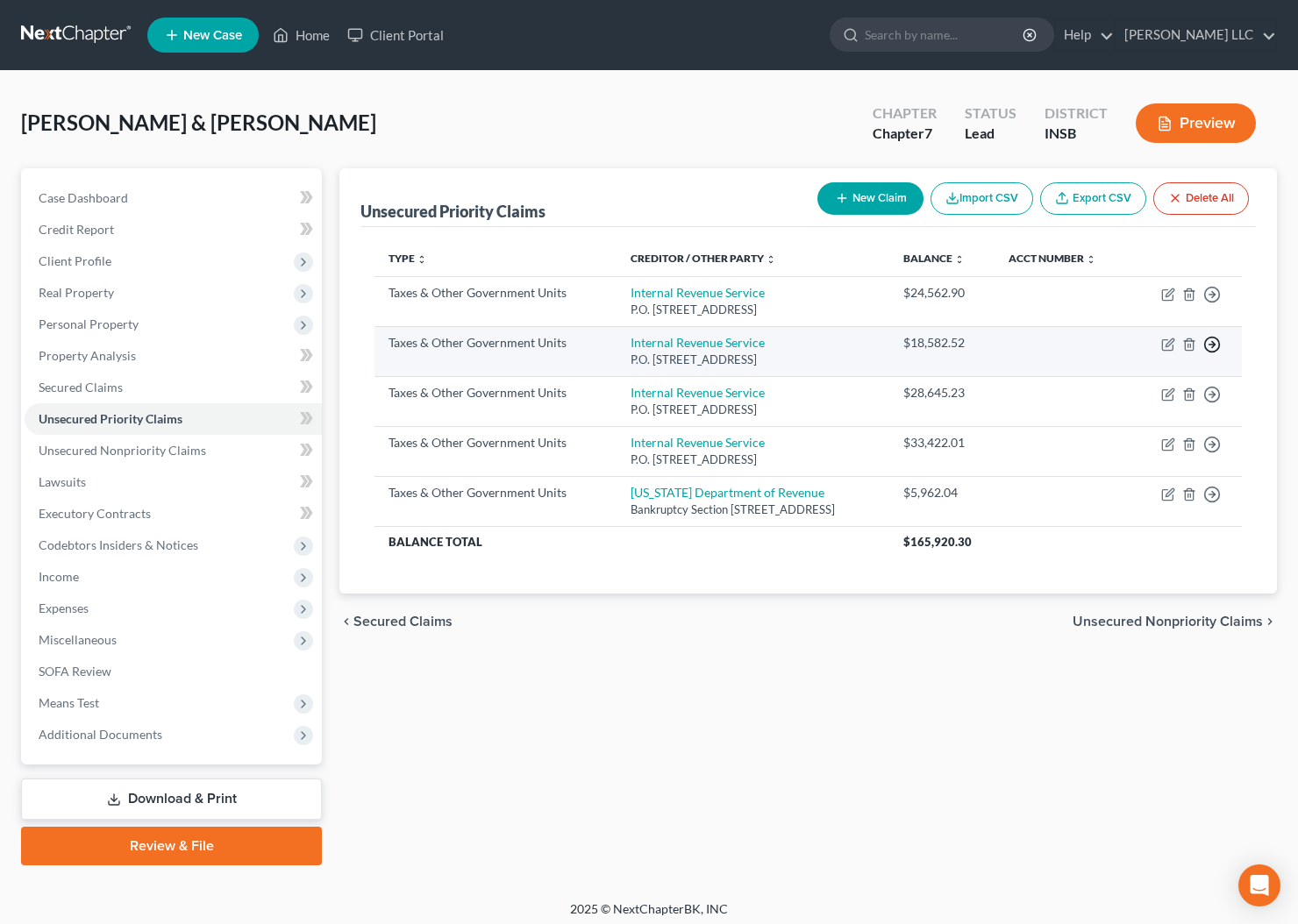
click at [1216, 353] on circle "button" at bounding box center [1212, 345] width 15 height 15
click at [1124, 402] on link "Move to F" at bounding box center [1131, 387] width 147 height 30
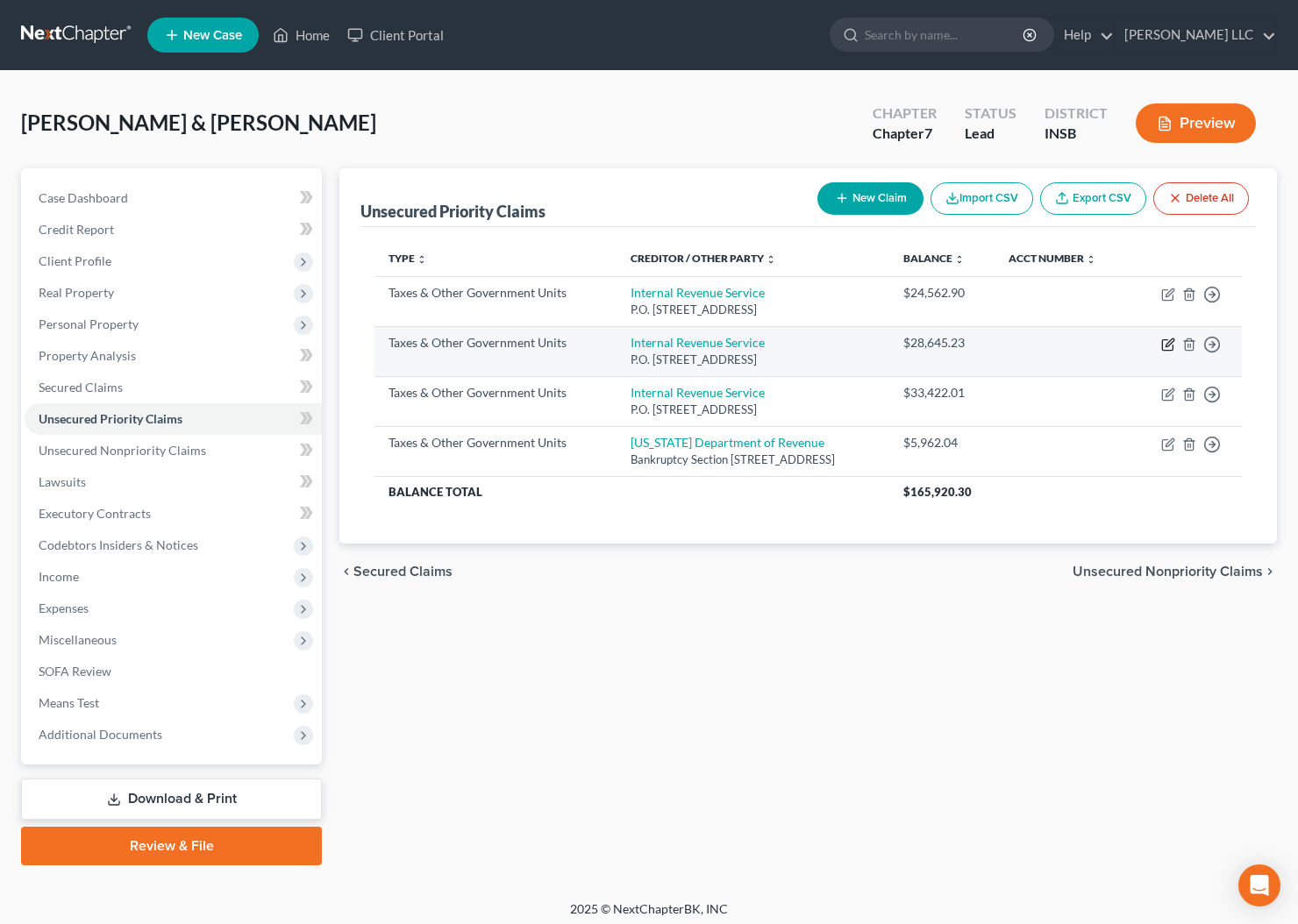
click at [1170, 346] on icon "button" at bounding box center [1169, 343] width 7 height 7
select select "0"
select select "39"
select select "2"
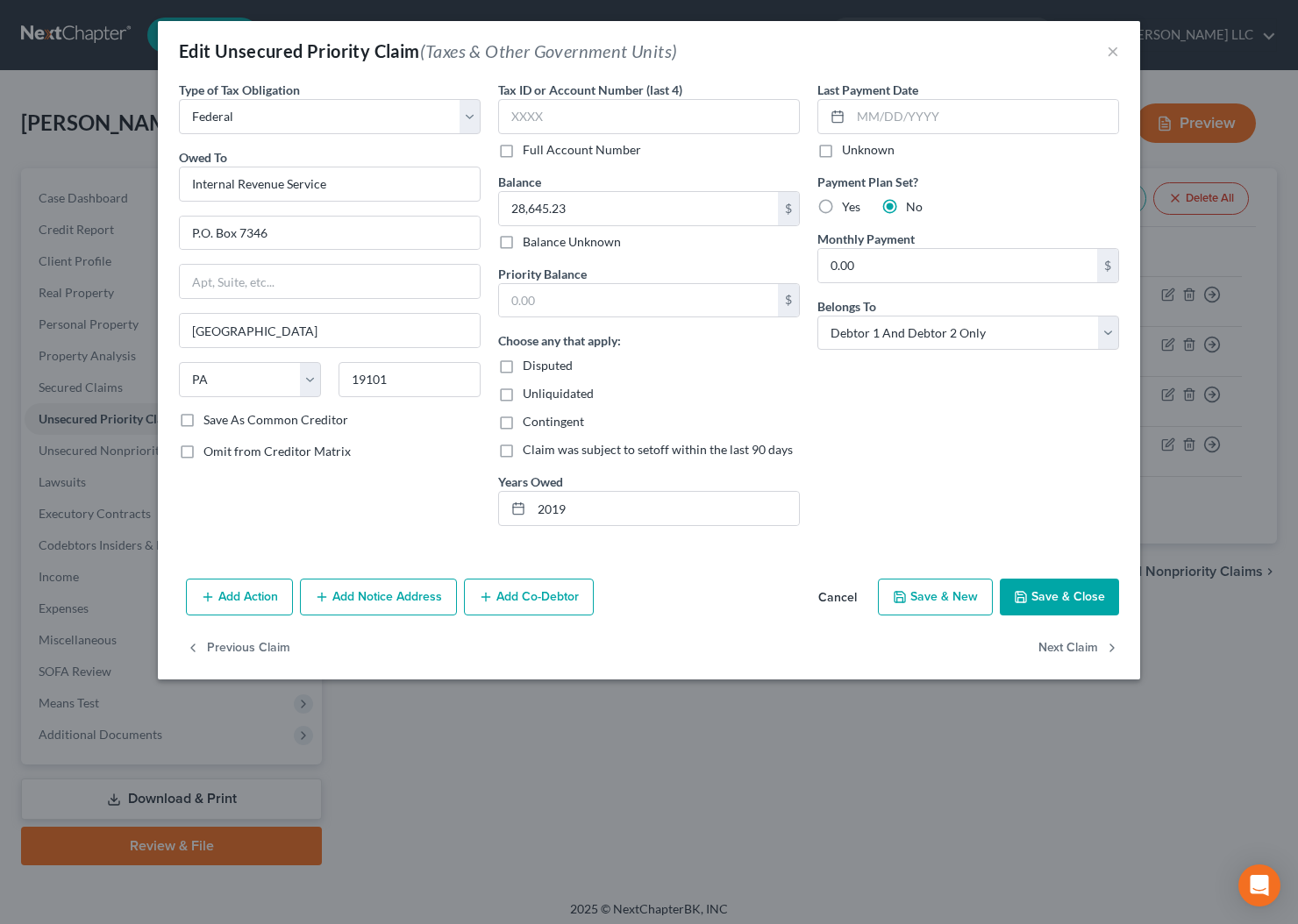
click at [848, 595] on button "Cancel" at bounding box center [837, 598] width 66 height 35
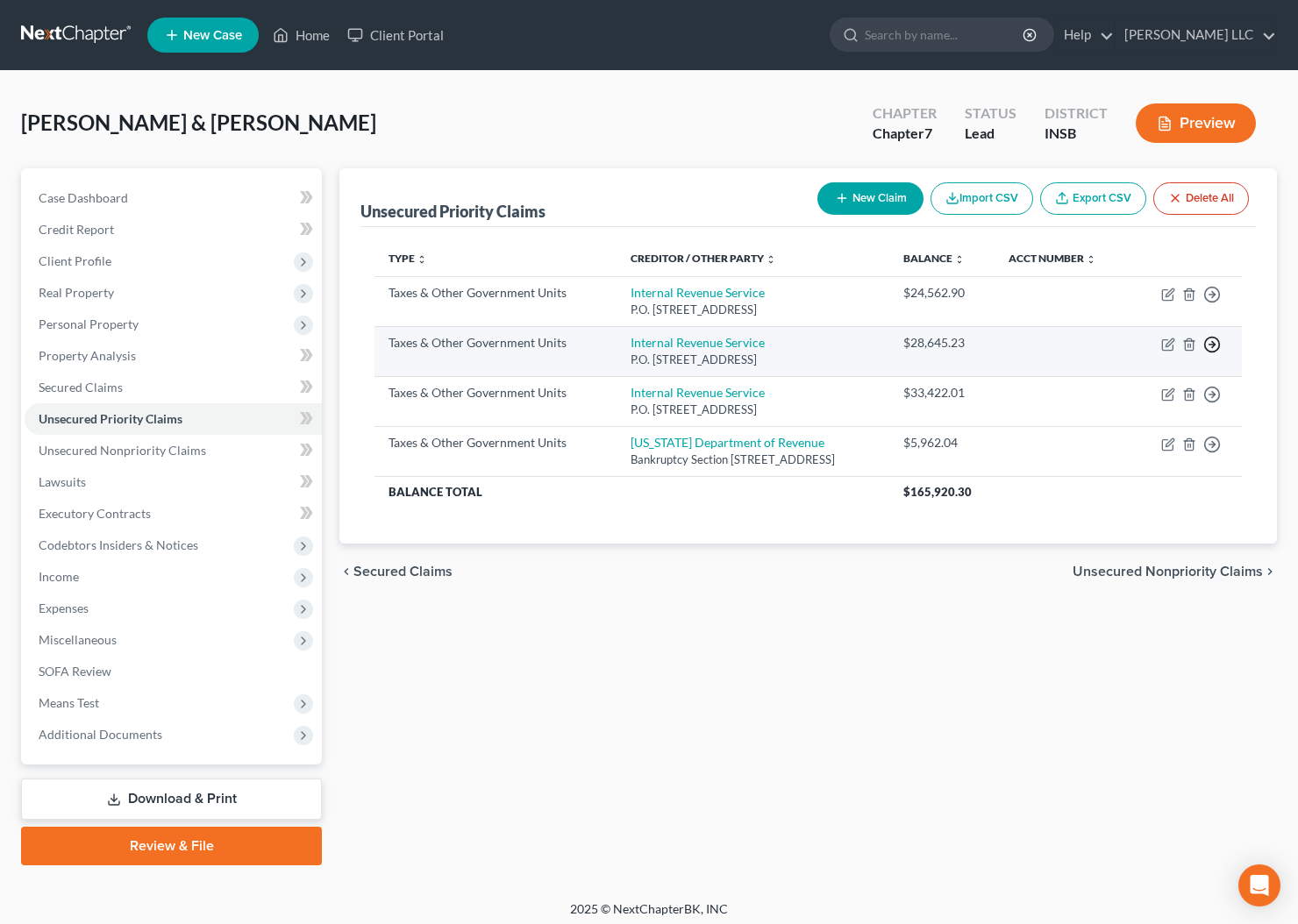
click at [1214, 348] on polyline "button" at bounding box center [1213, 344] width 3 height 7
click at [1087, 398] on link "Move to F" at bounding box center [1131, 387] width 147 height 30
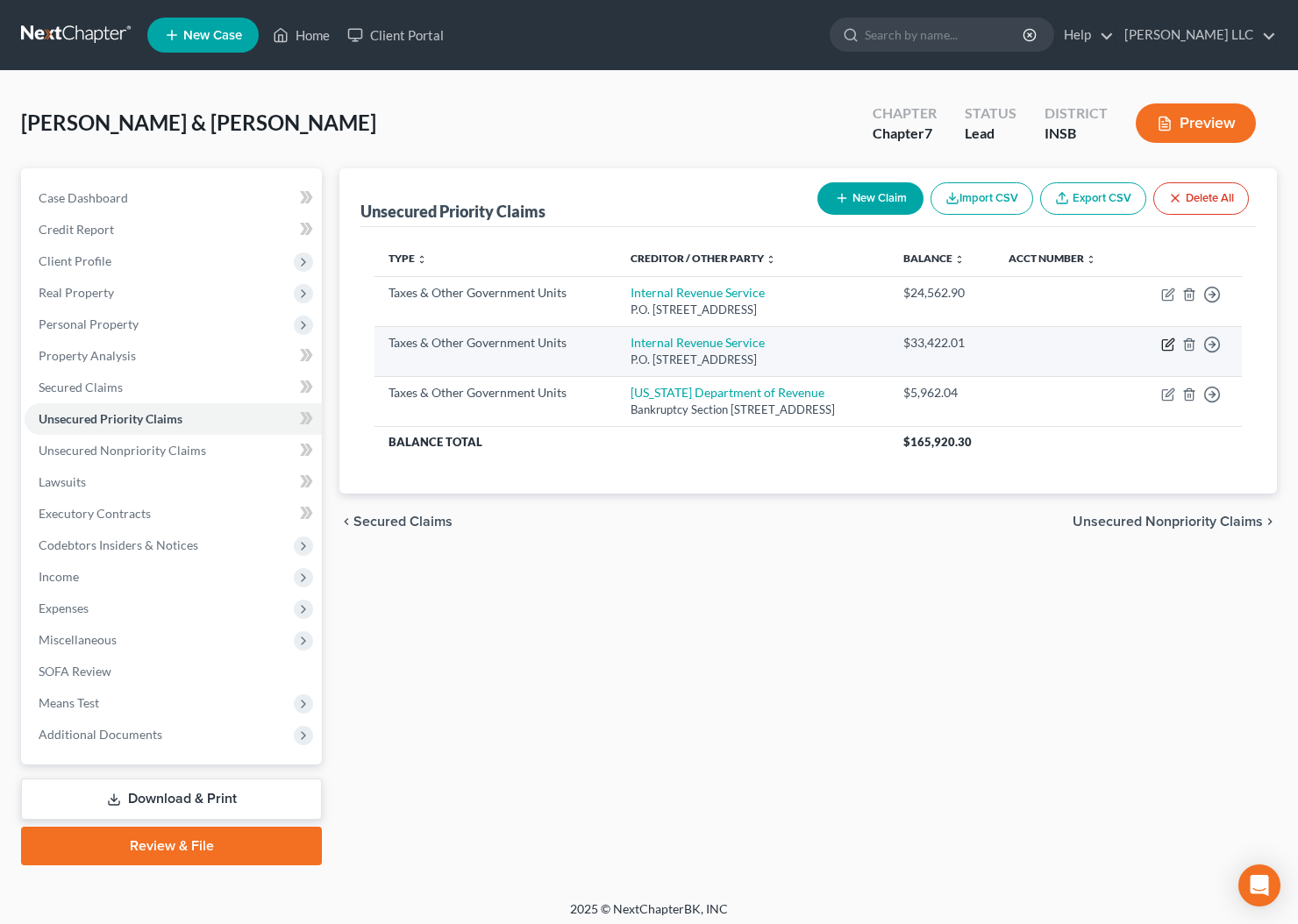
click at [1167, 352] on icon "button" at bounding box center [1167, 344] width 14 height 14
select select "0"
select select "39"
select select "2"
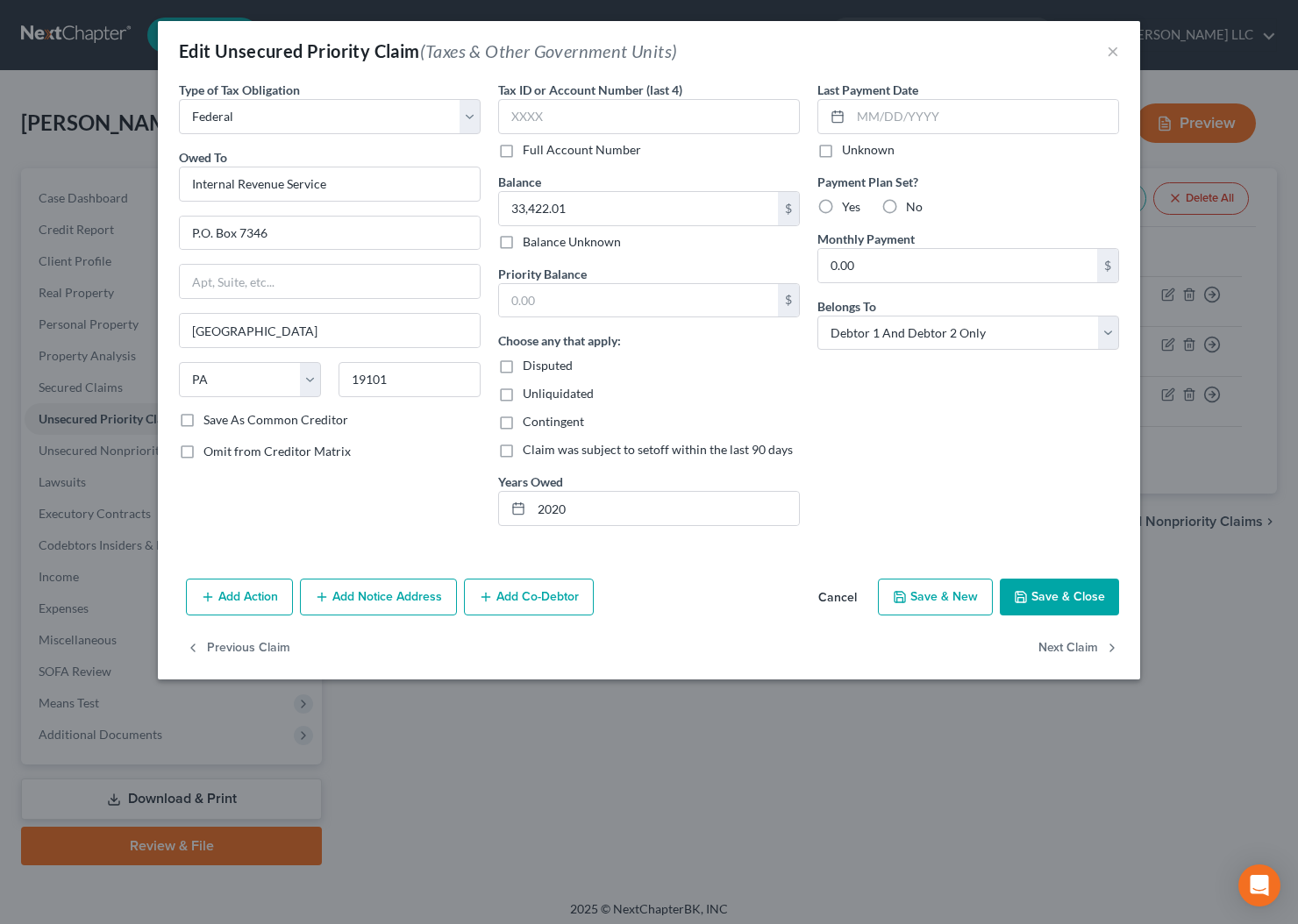
drag, startPoint x: 844, startPoint y: 597, endPoint x: 853, endPoint y: 595, distance: 9.2
click at [844, 597] on button "Cancel" at bounding box center [837, 598] width 66 height 35
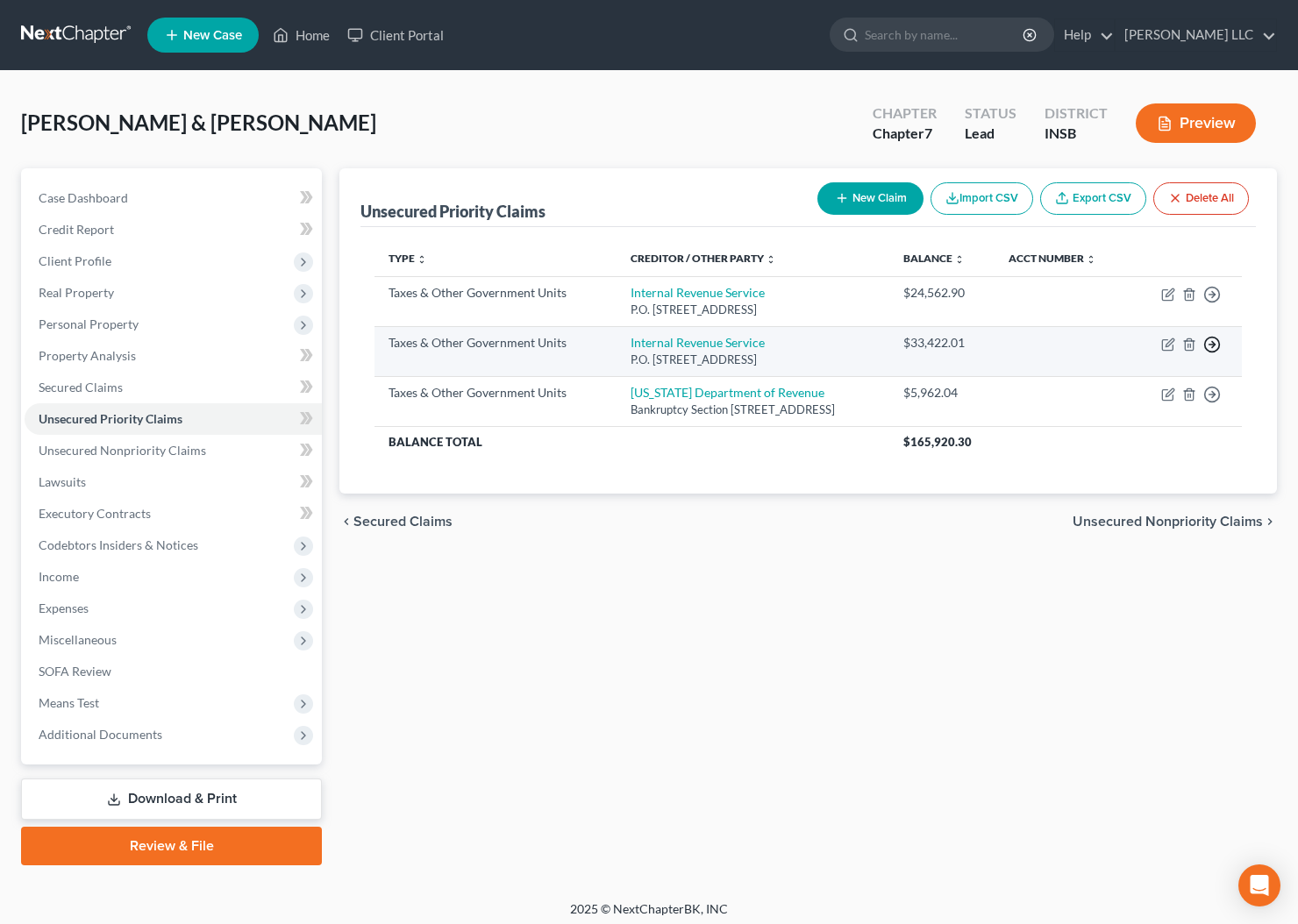
click at [1212, 354] on icon "button" at bounding box center [1211, 344] width 18 height 18
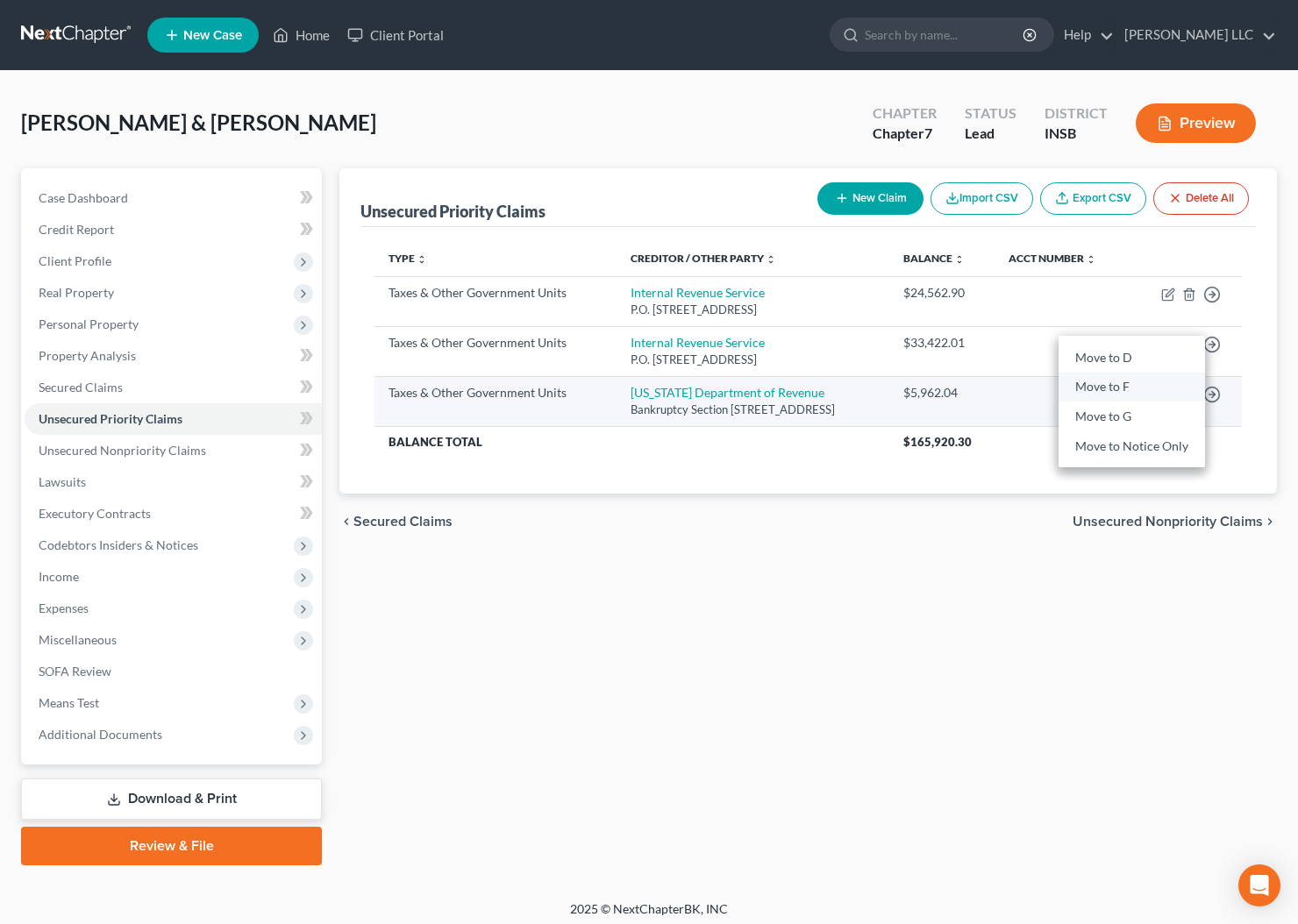
drag, startPoint x: 1118, startPoint y: 400, endPoint x: 1141, endPoint y: 402, distance: 23.1
click at [1118, 400] on link "Move to F" at bounding box center [1131, 387] width 147 height 30
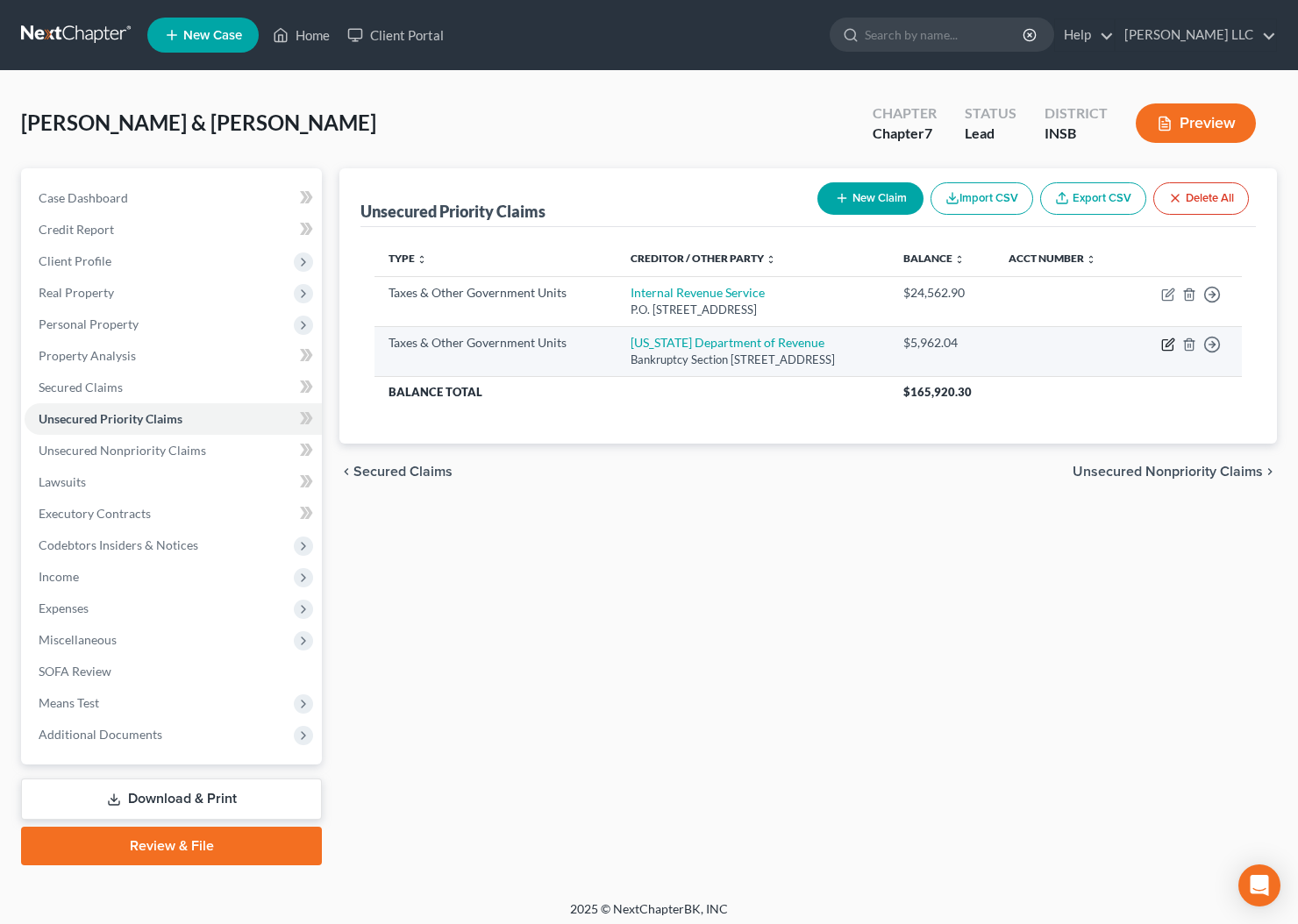
click at [1172, 351] on icon "button" at bounding box center [1166, 345] width 10 height 10
select select "2"
select select "15"
select select "0"
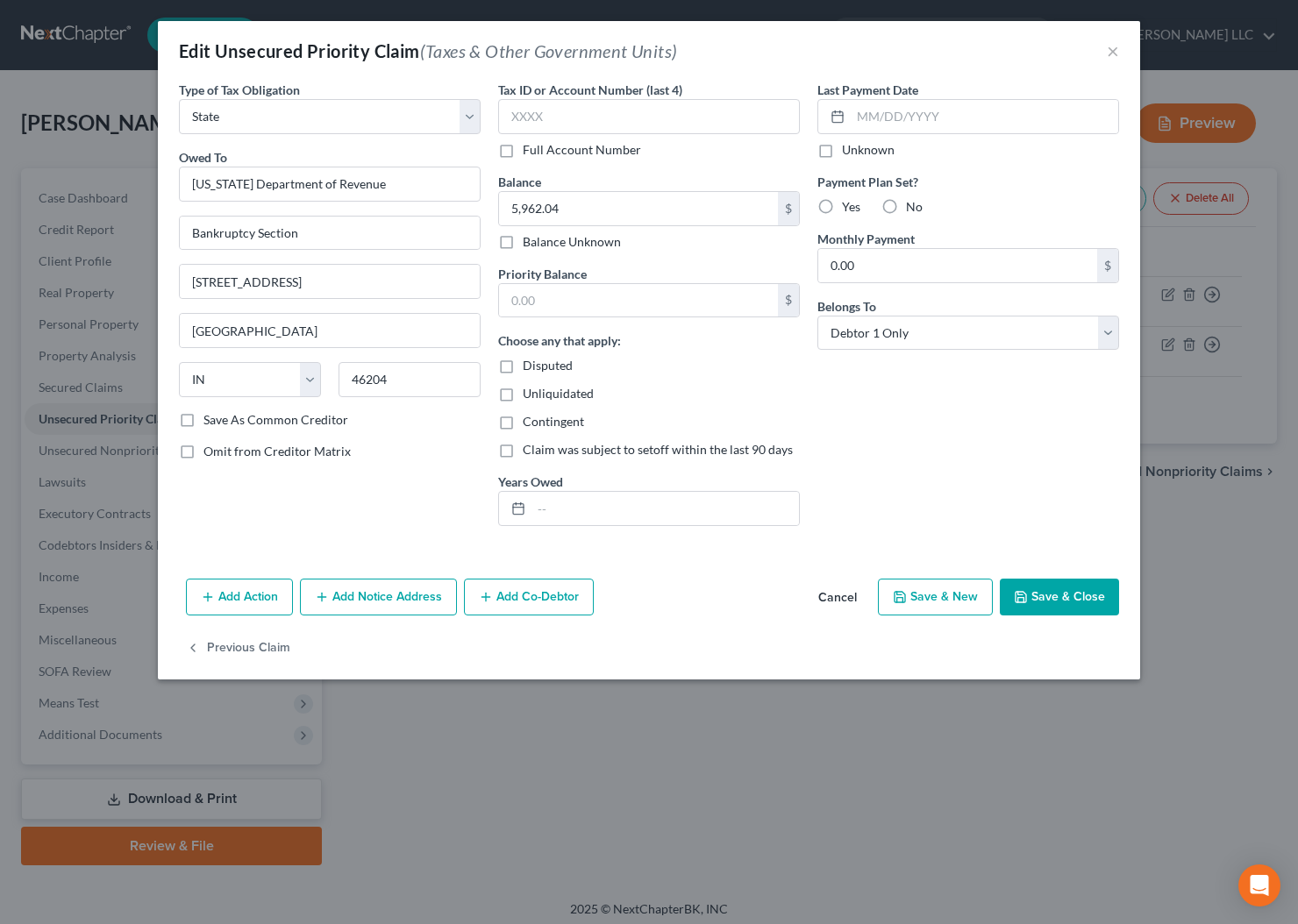
click at [844, 597] on button "Cancel" at bounding box center [837, 598] width 66 height 35
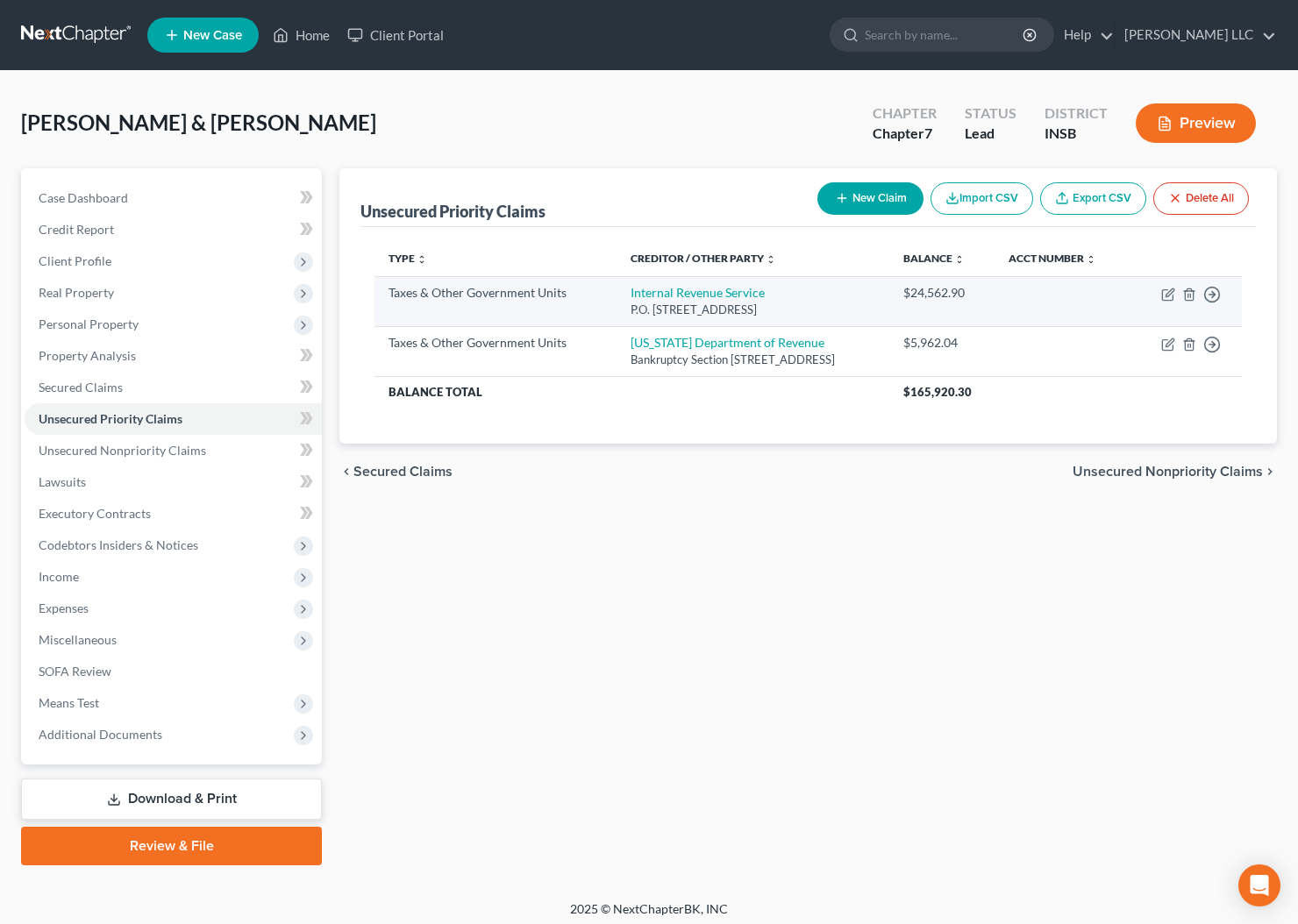
scroll to position [7, 0]
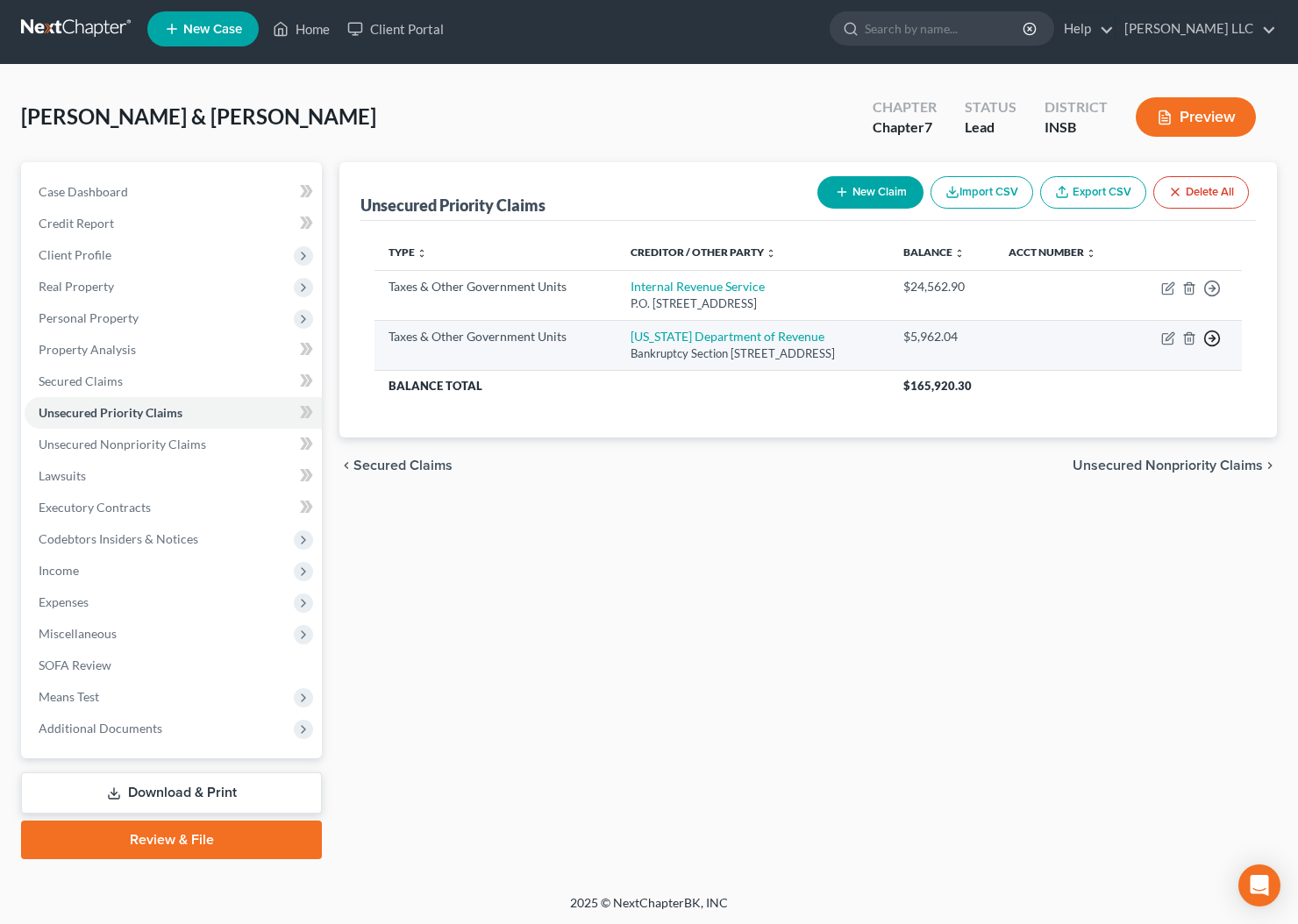
click at [1214, 339] on line "button" at bounding box center [1212, 339] width 7 height 0
click at [1159, 391] on link "Move to F" at bounding box center [1131, 382] width 147 height 30
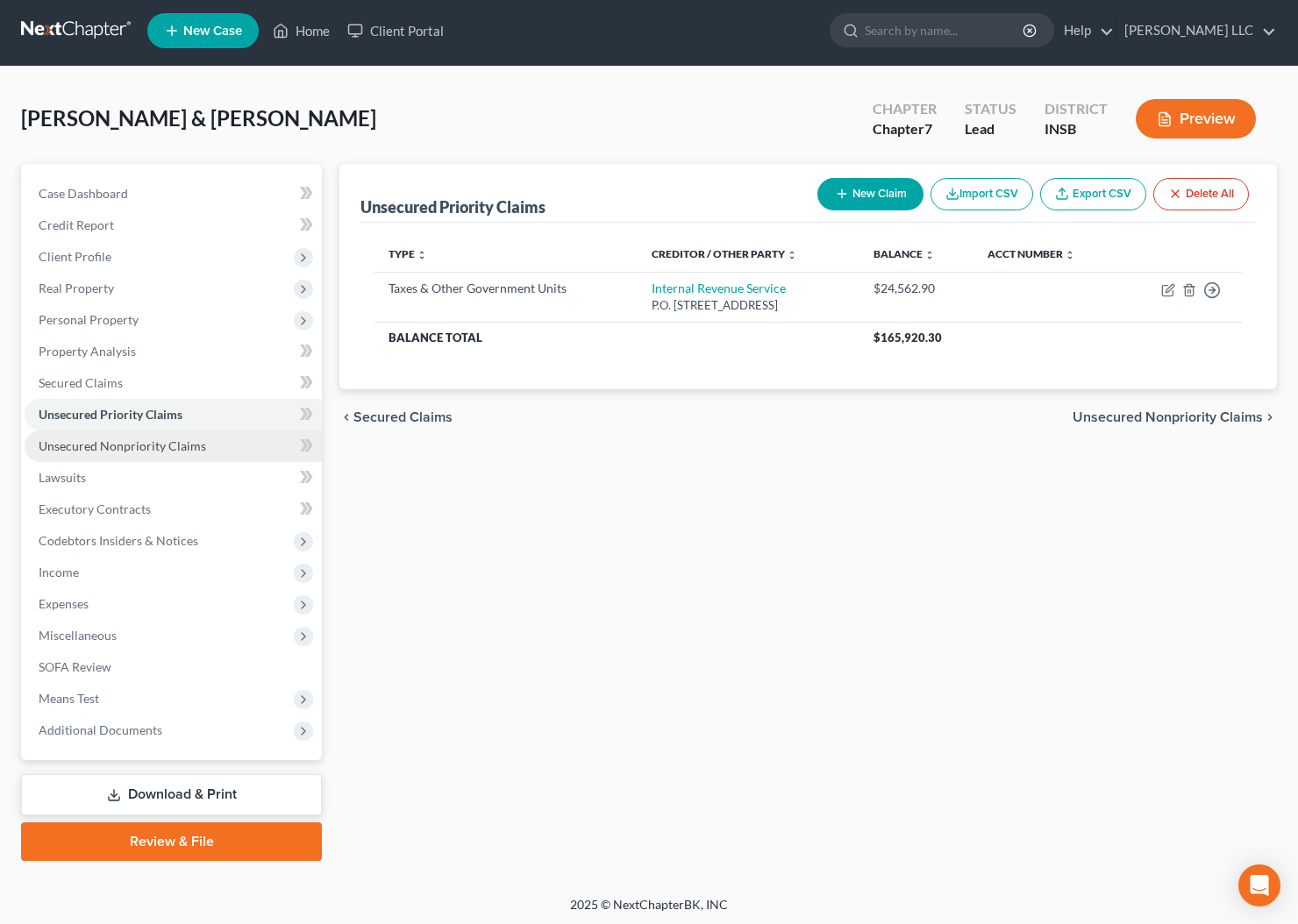
click at [132, 447] on span "Unsecured Nonpriority Claims" at bounding box center [121, 446] width 167 height 15
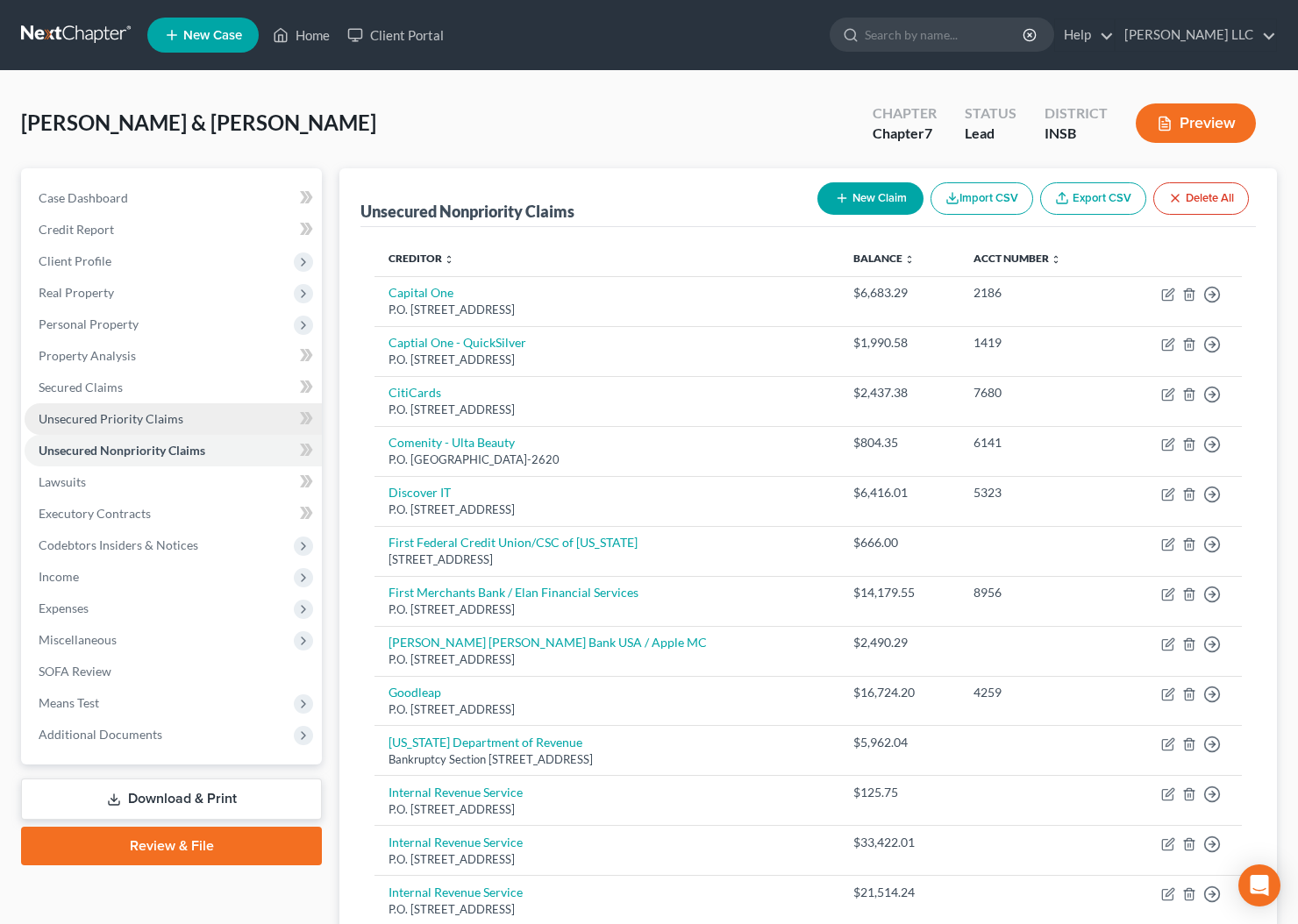
click at [119, 420] on span "Unsecured Priority Claims" at bounding box center [110, 419] width 145 height 15
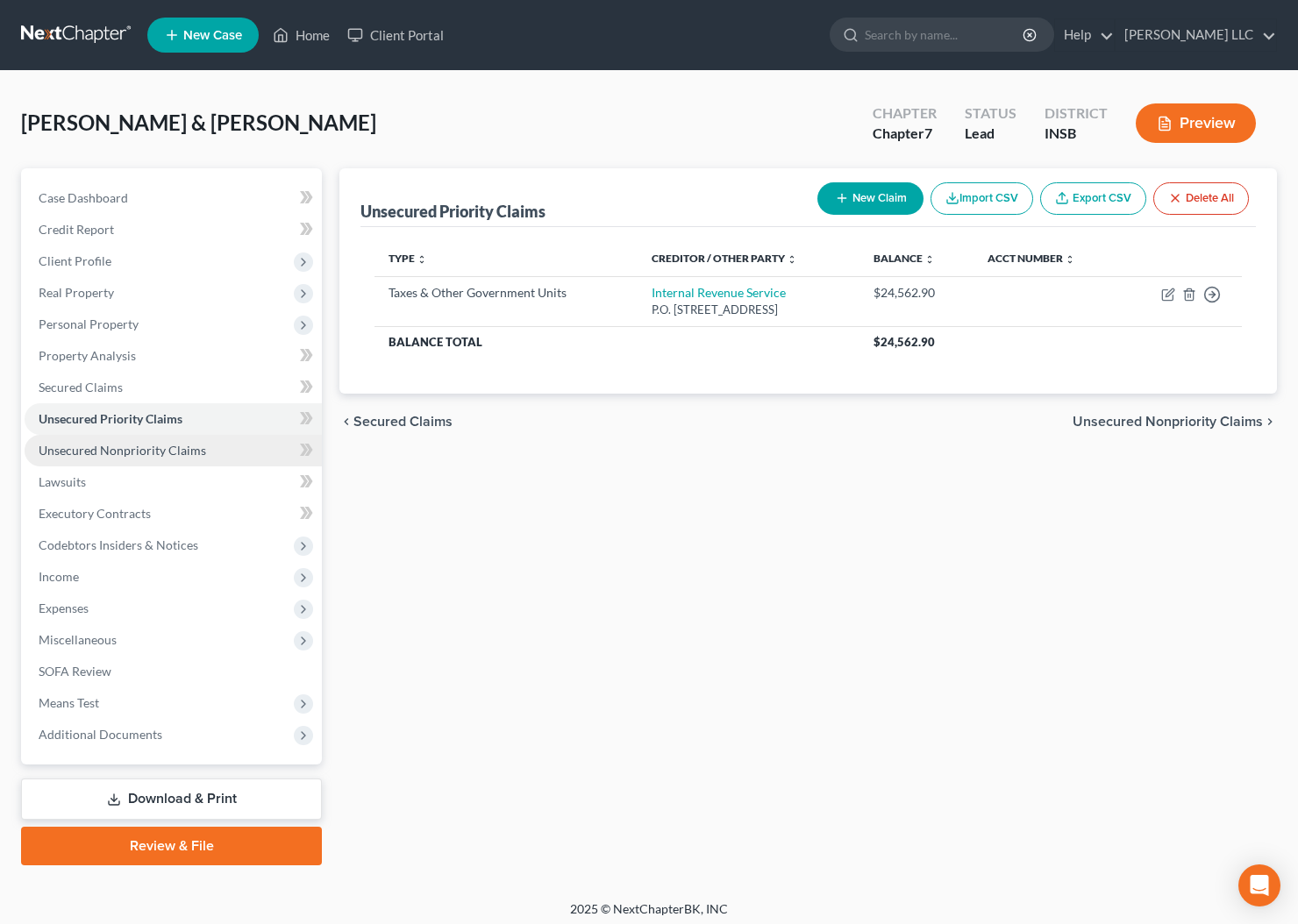
click at [119, 456] on span "Unsecured Nonpriority Claims" at bounding box center [121, 451] width 167 height 15
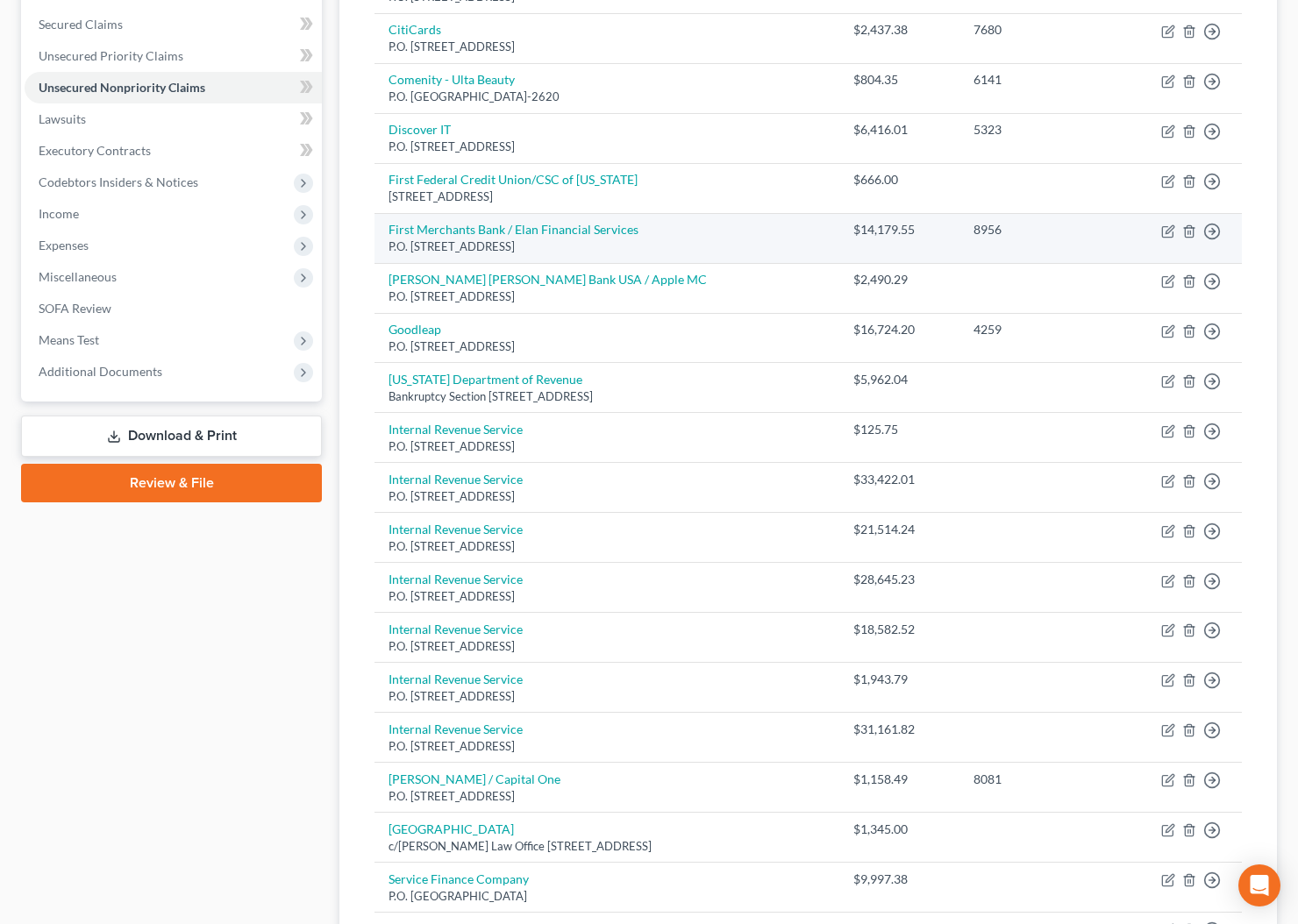
scroll to position [365, 0]
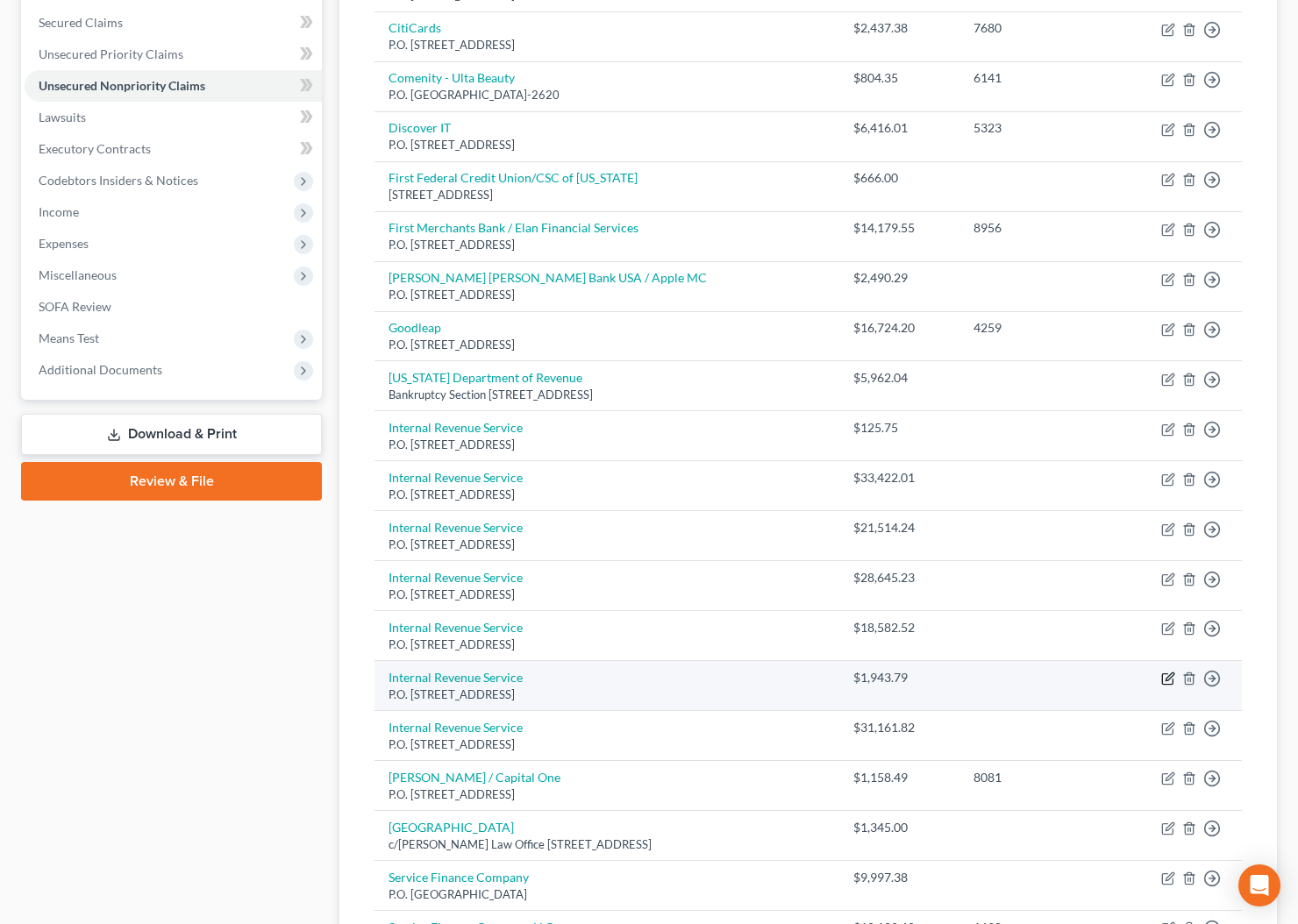
click at [1170, 681] on icon "button" at bounding box center [1167, 679] width 14 height 14
select select "39"
select select "2"
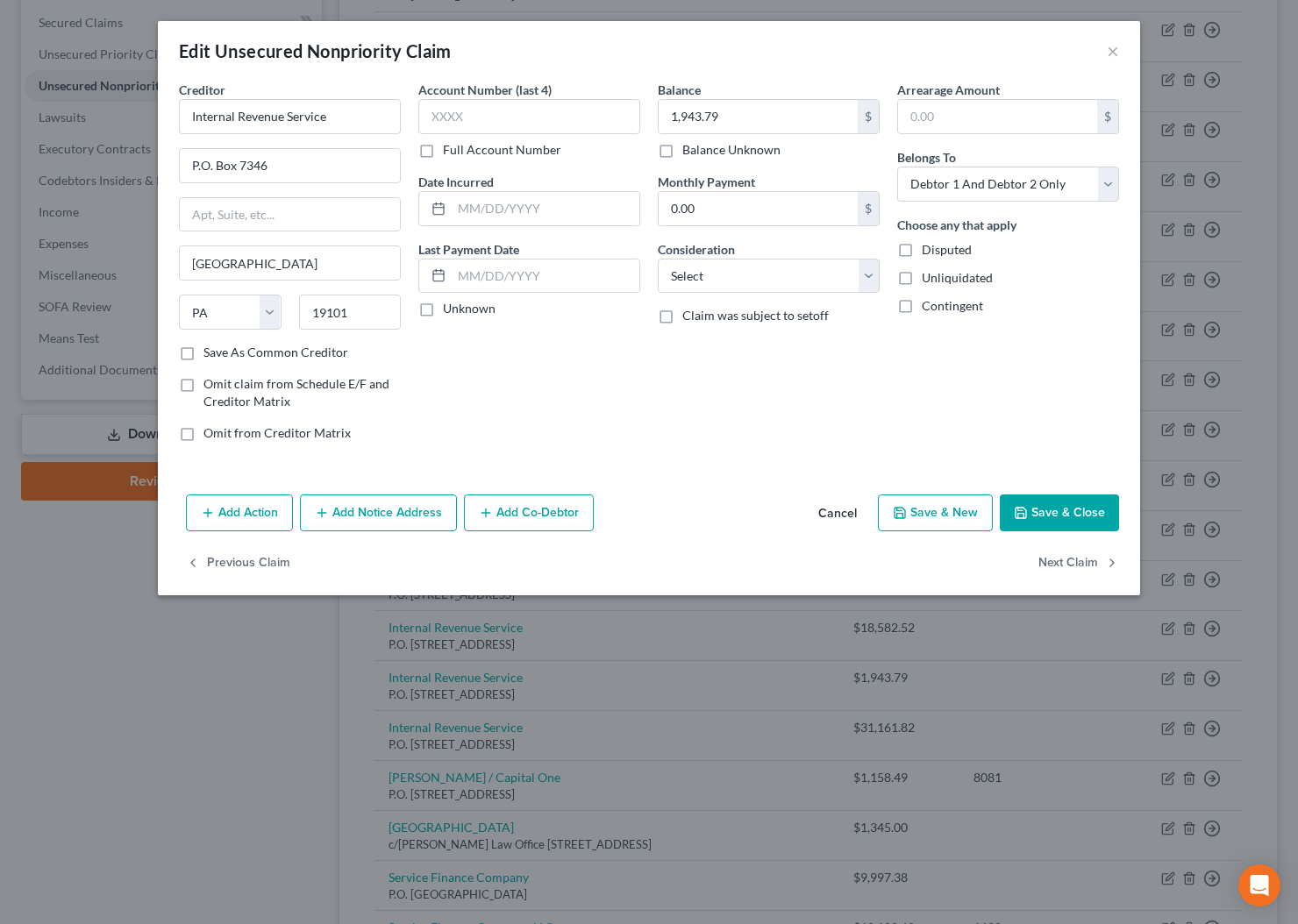
click at [842, 511] on button "Cancel" at bounding box center [837, 514] width 66 height 35
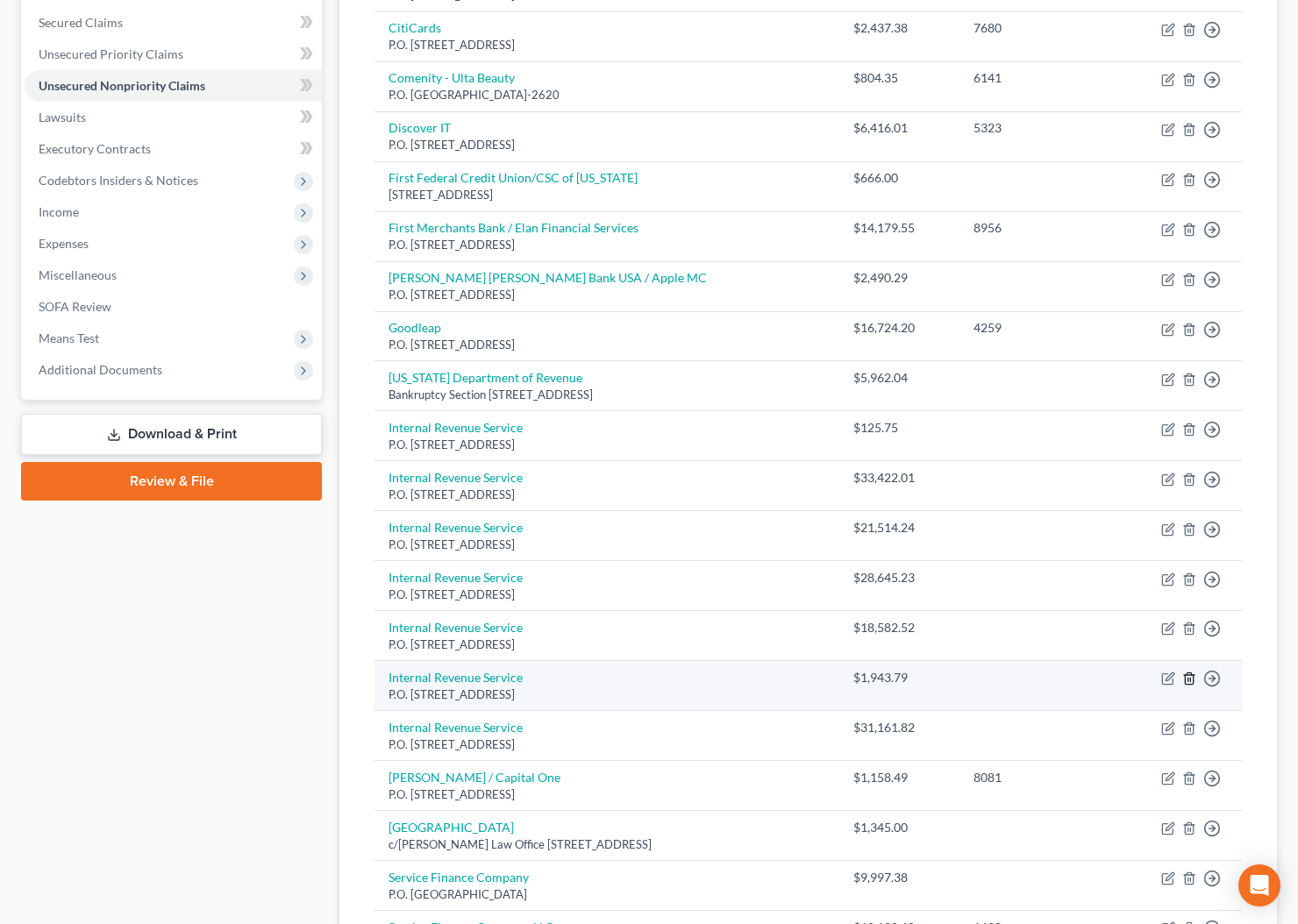
click at [1190, 682] on line "button" at bounding box center [1190, 680] width 0 height 4
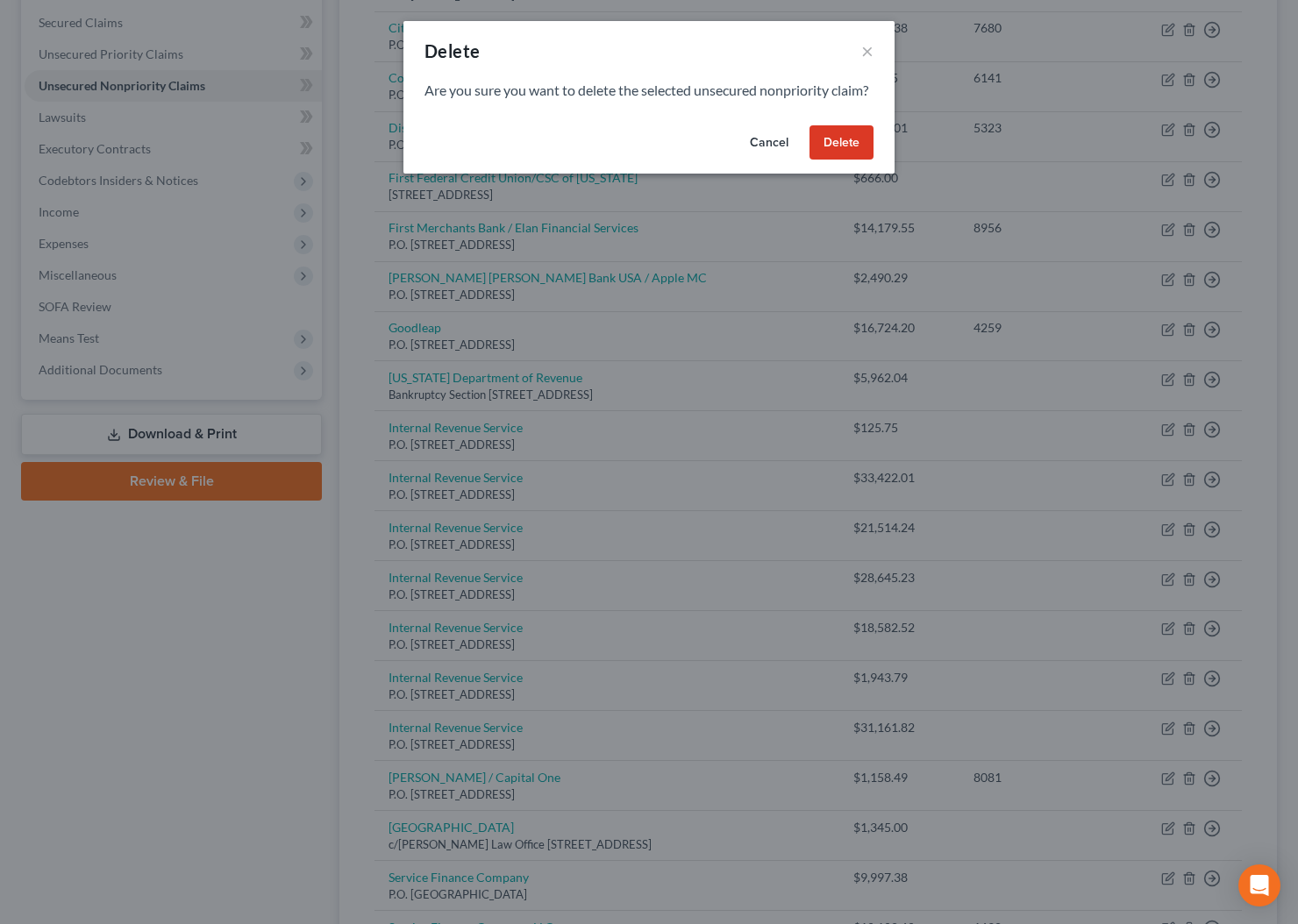
click at [860, 155] on button "Delete" at bounding box center [841, 143] width 64 height 35
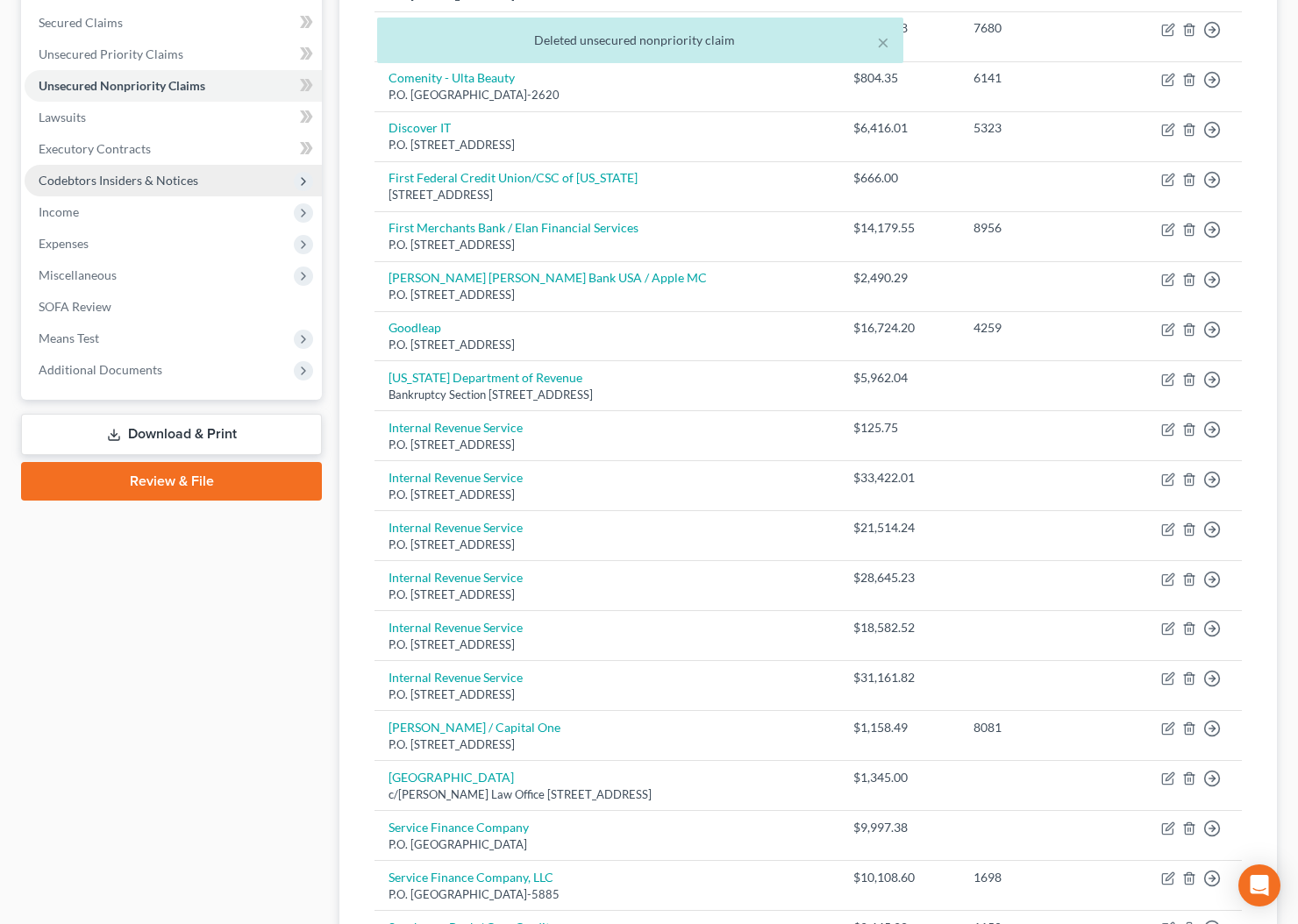
scroll to position [0, 0]
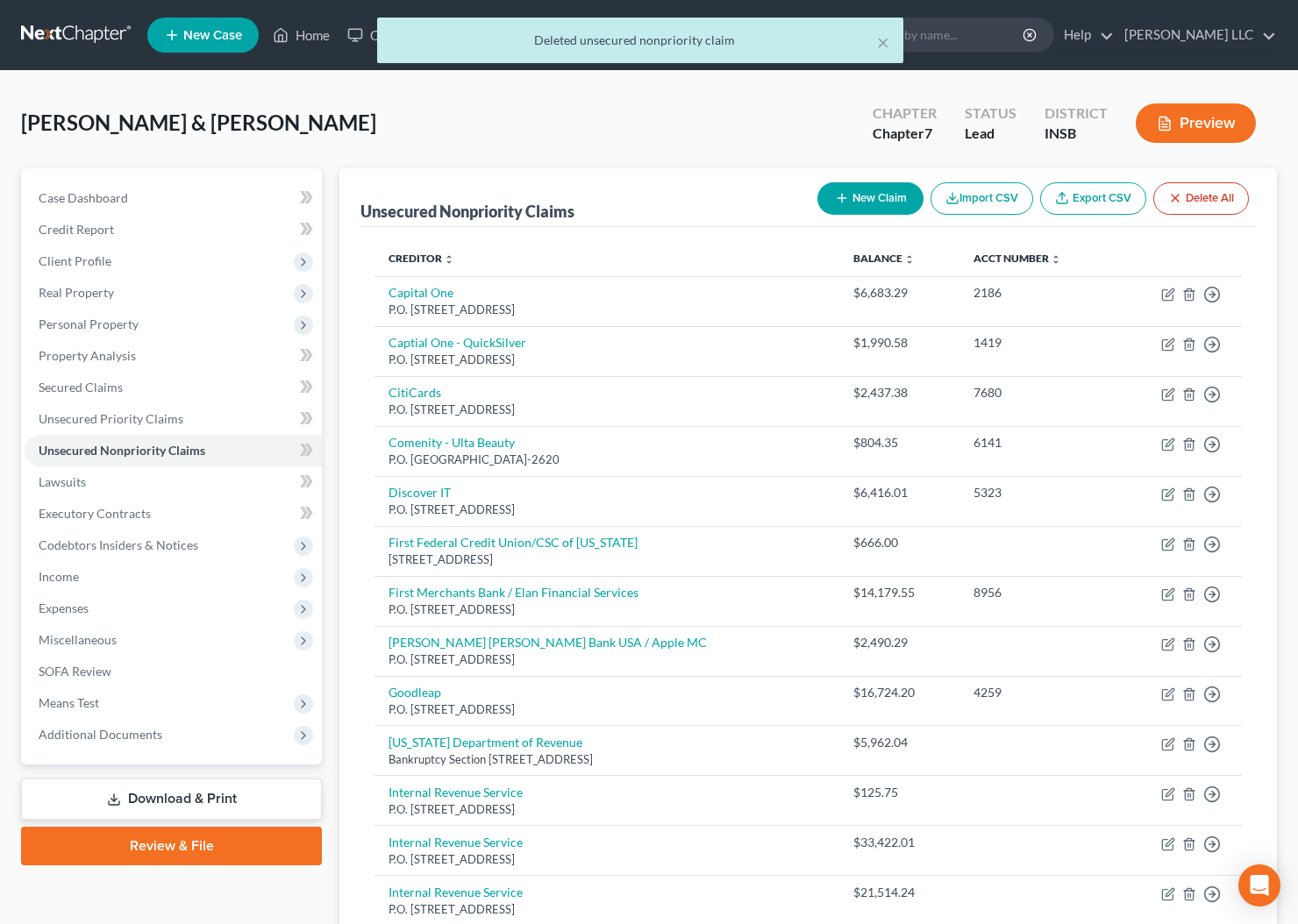
click at [167, 801] on link "Download & Print" at bounding box center [172, 799] width 300 height 41
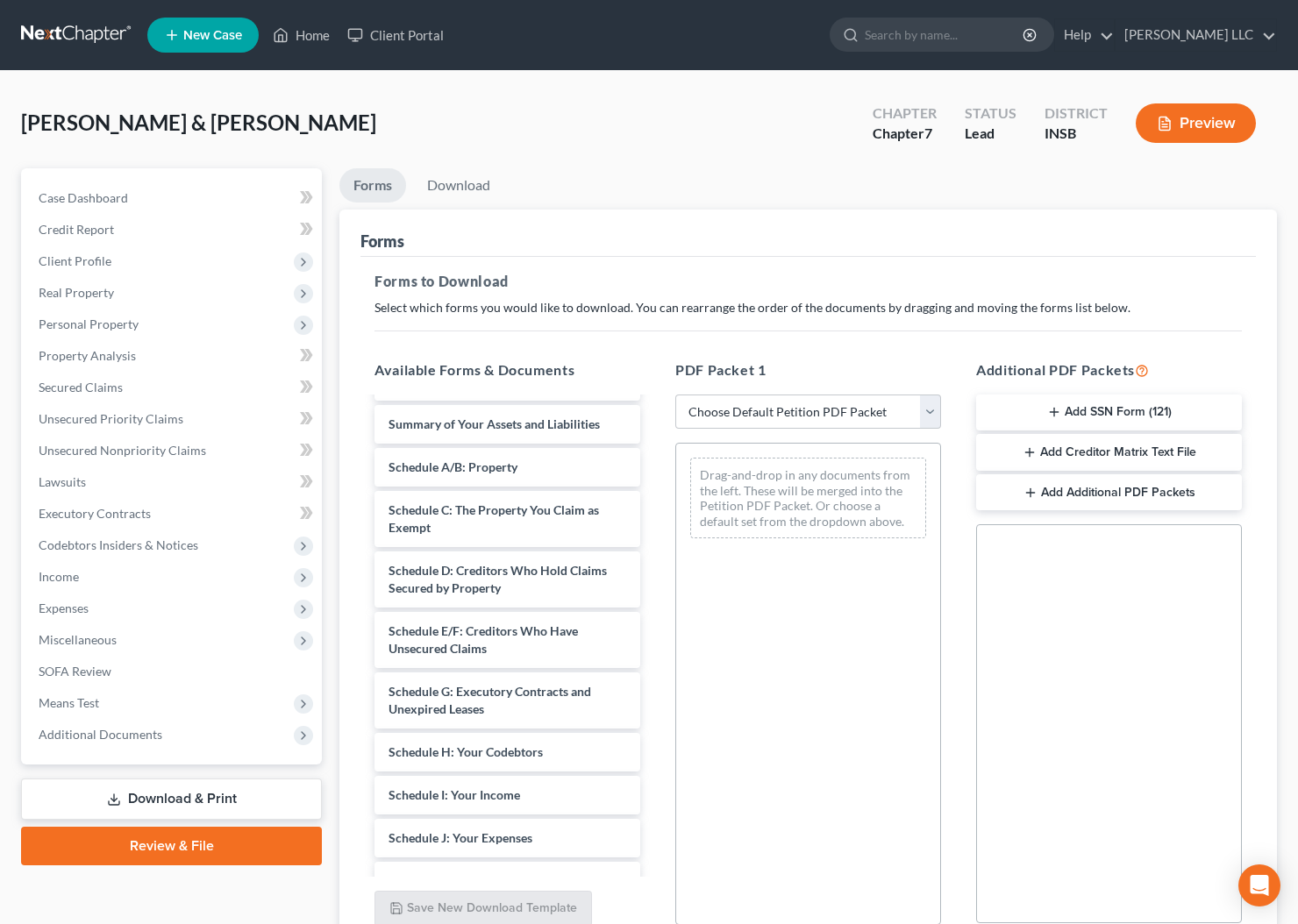
scroll to position [416, 0]
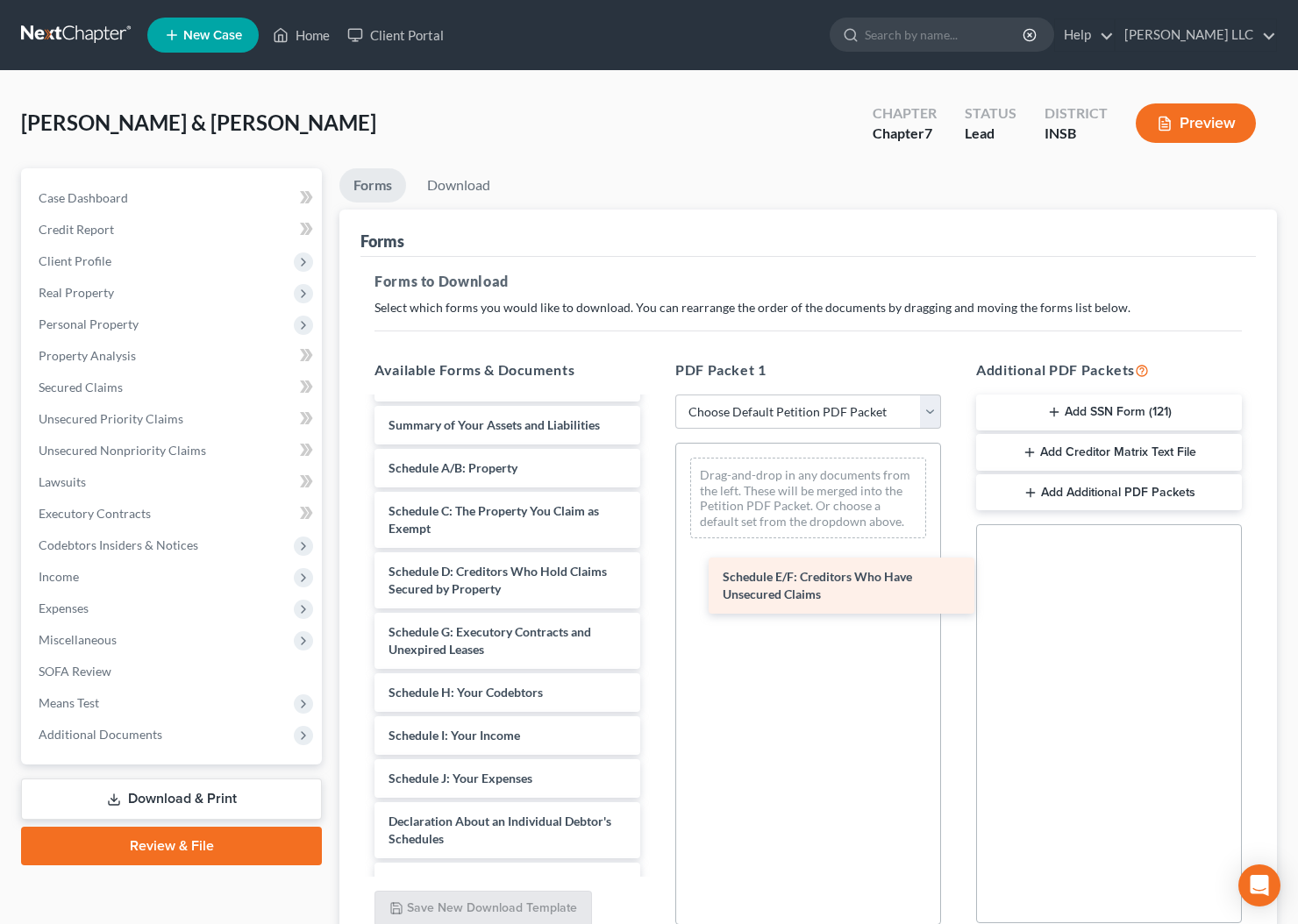
drag, startPoint x: 482, startPoint y: 643, endPoint x: 816, endPoint y: 589, distance: 338.3
click at [654, 589] on div "Schedule E/F: Creditors Who Have Unsecured Claims [PERSON_NAME] In Lieu of Paym…" at bounding box center [507, 645] width 294 height 1325
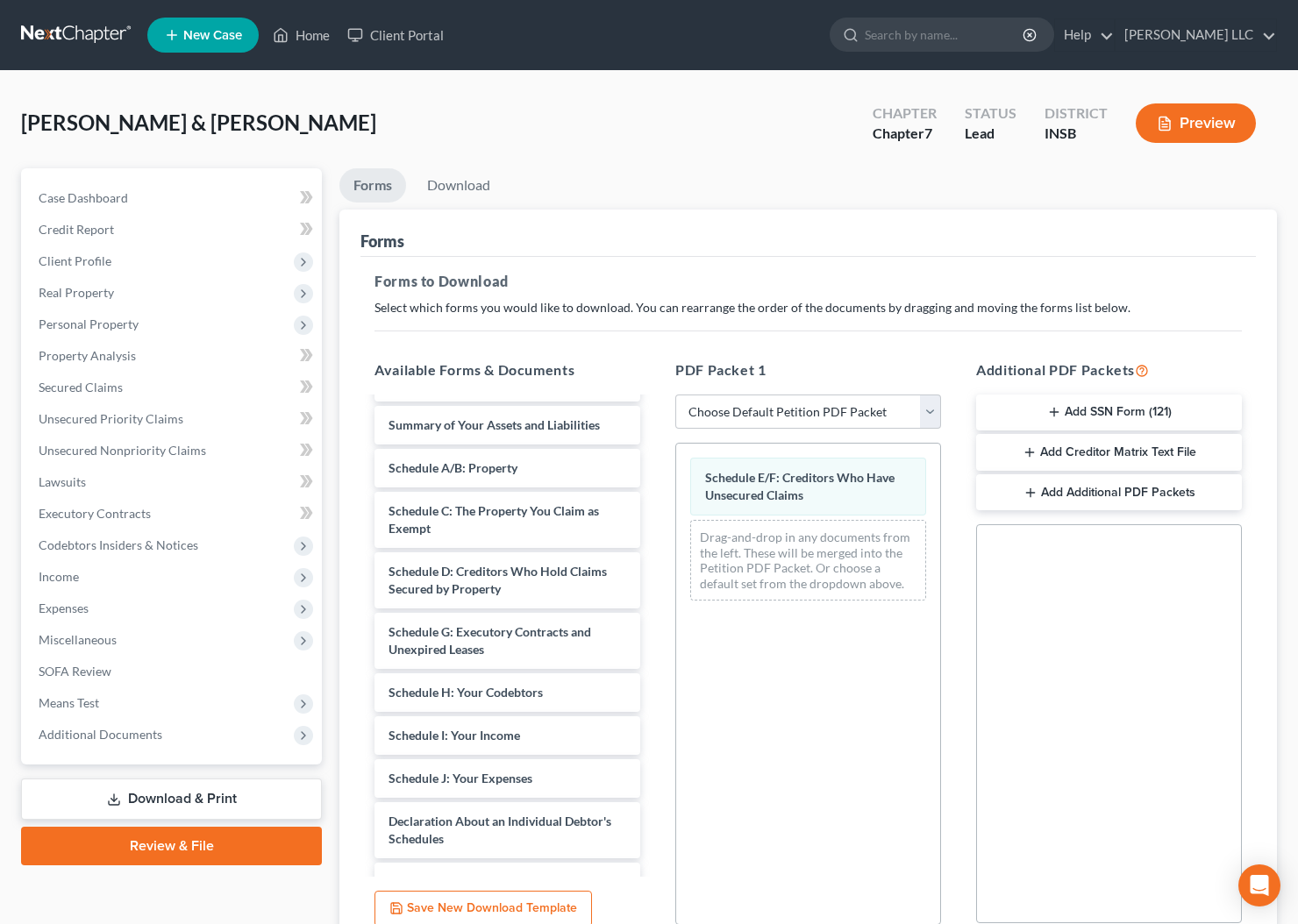
scroll to position [158, 0]
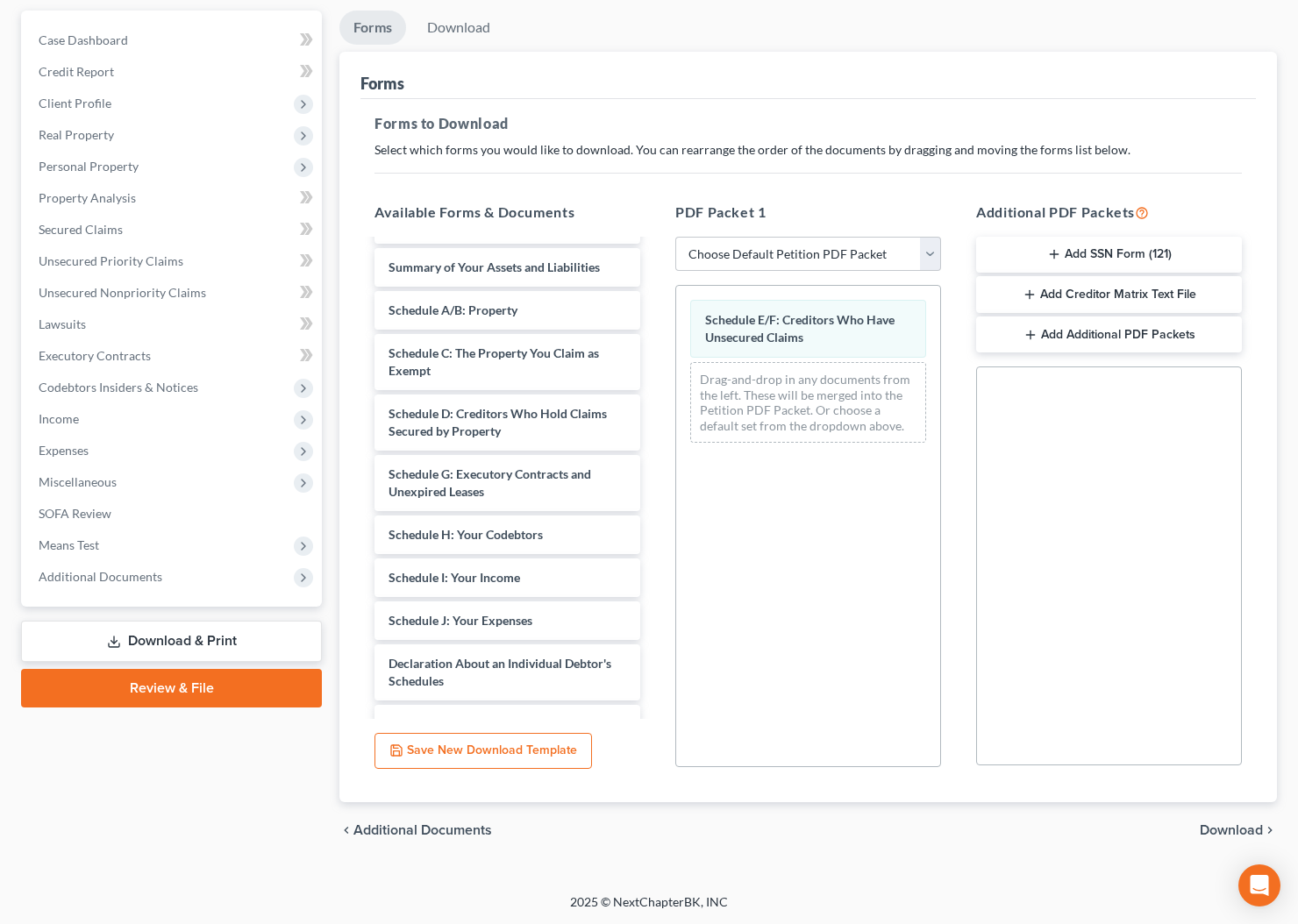
click at [1251, 831] on span "Download" at bounding box center [1231, 830] width 63 height 14
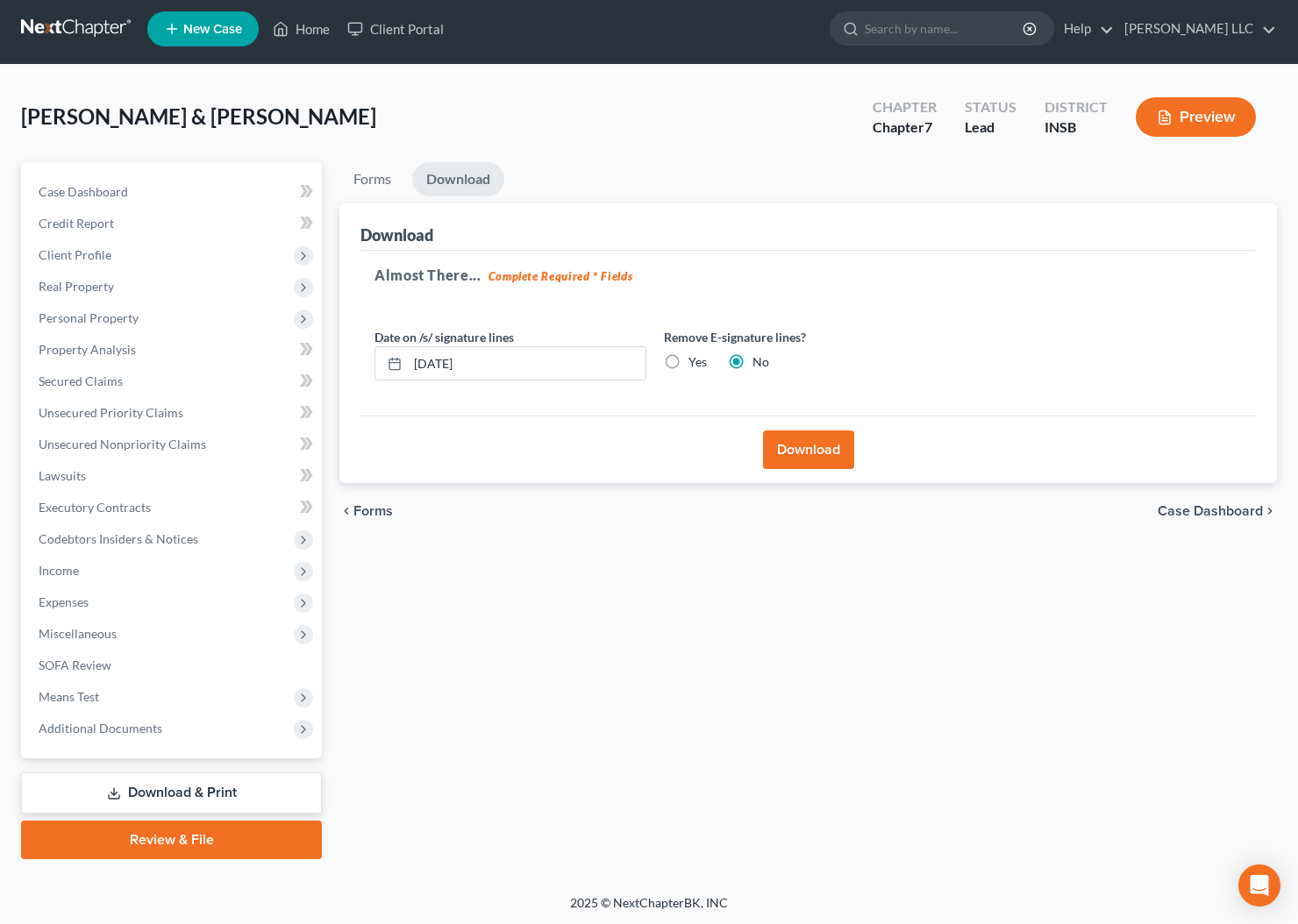
click at [817, 445] on button "Download" at bounding box center [809, 449] width 91 height 38
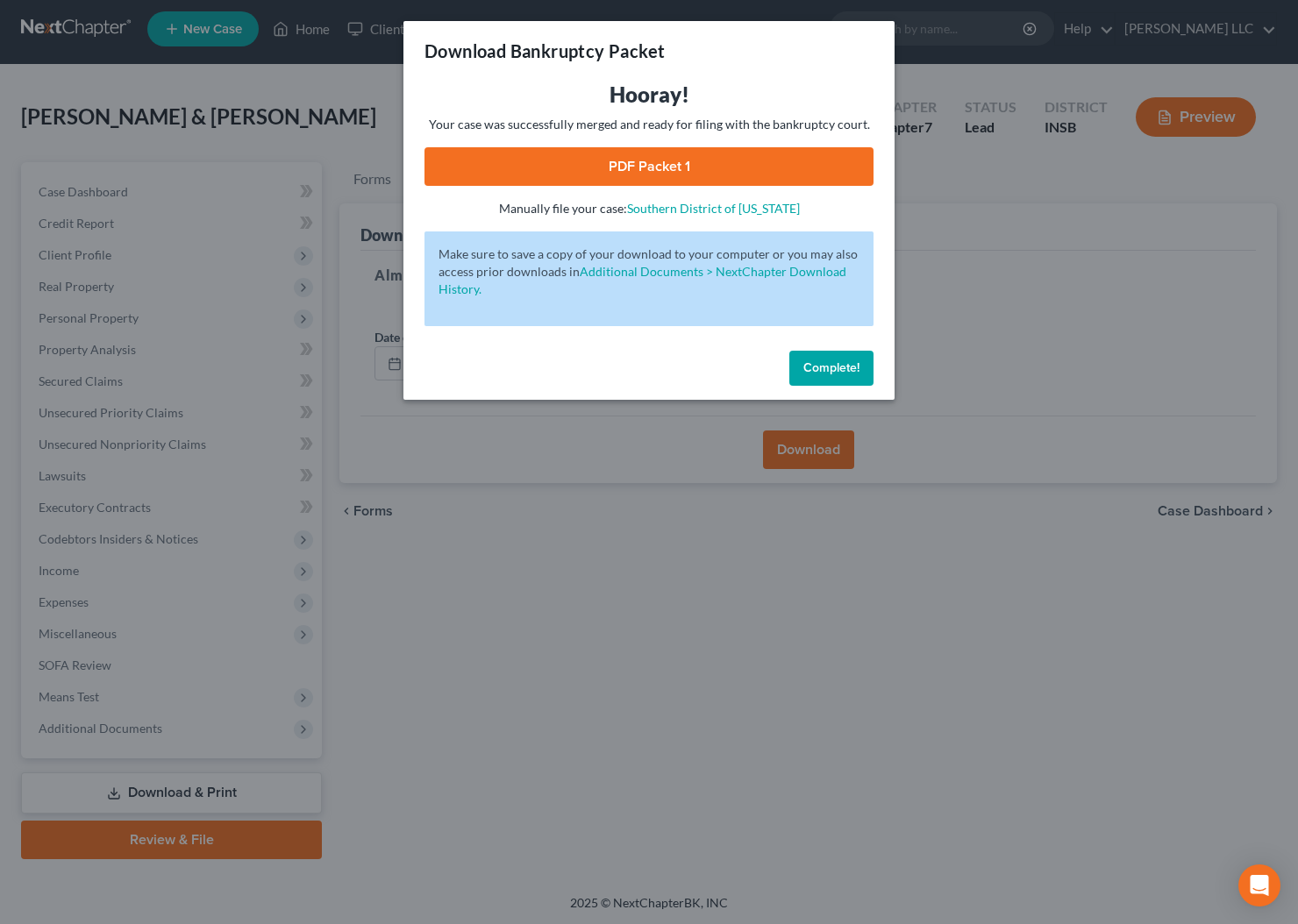
click at [679, 170] on link "PDF Packet 1" at bounding box center [649, 166] width 449 height 38
